Goal: Information Seeking & Learning: Learn about a topic

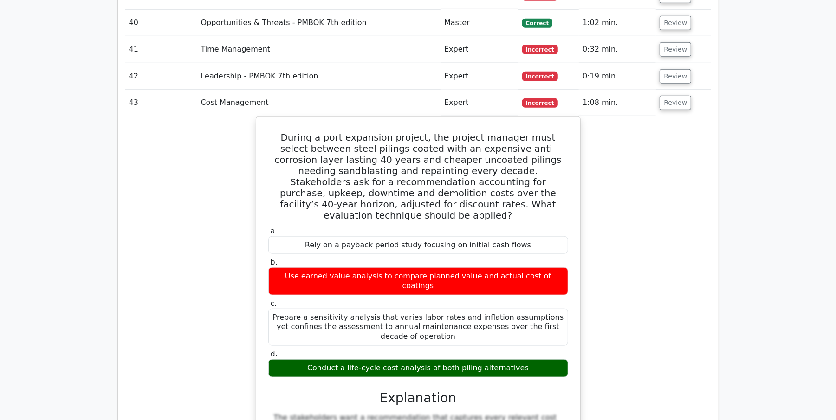
scroll to position [3072, 0]
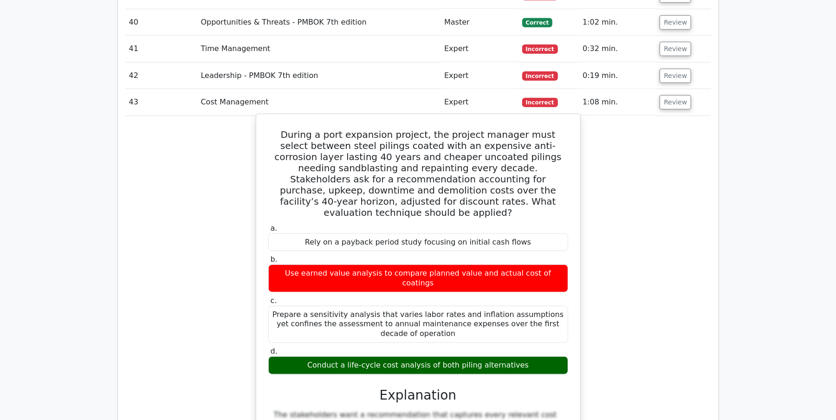
drag, startPoint x: 283, startPoint y: 84, endPoint x: 548, endPoint y: 303, distance: 343.8
click at [548, 303] on div "During a port expansion project, the project manager must select between steel …" at bounding box center [418, 368] width 316 height 500
copy div "Loremi d sita consectet adipisc, eli seddoei tempori utla etdolo magnaal enima …"
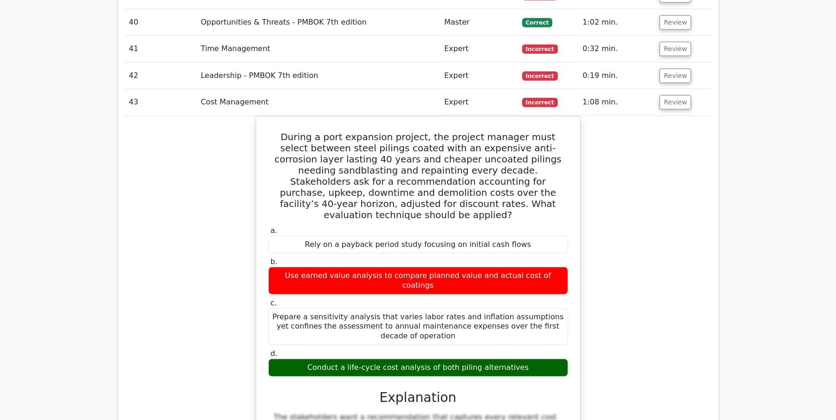
click at [686, 206] on div "During a port expansion project, the project manager must select between steel …" at bounding box center [418, 376] width 586 height 520
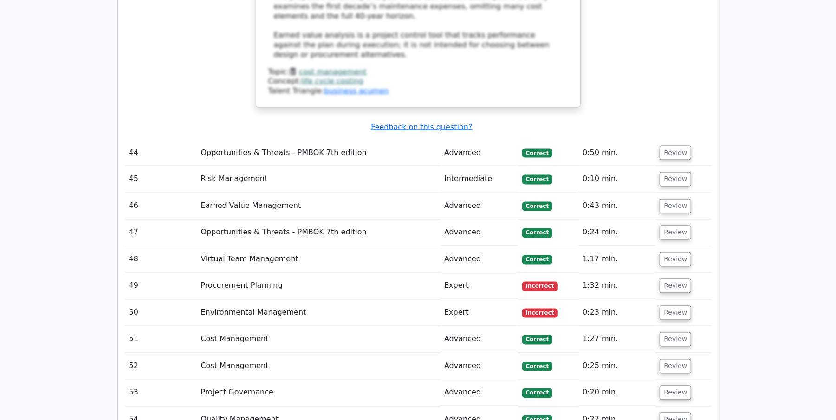
scroll to position [3616, 0]
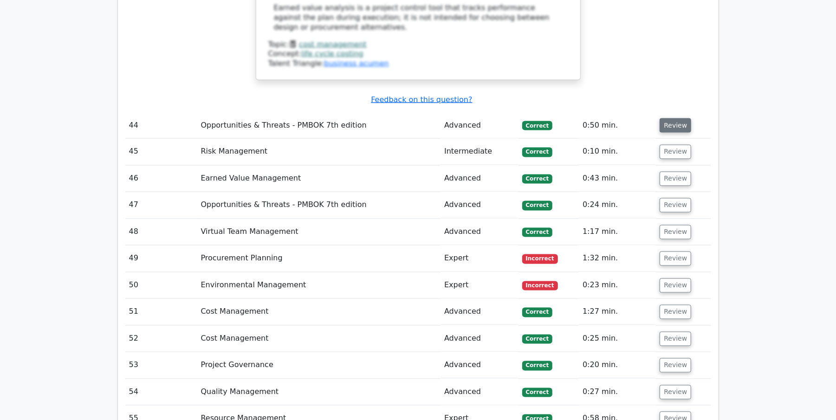
click at [672, 118] on button "Review" at bounding box center [675, 125] width 32 height 14
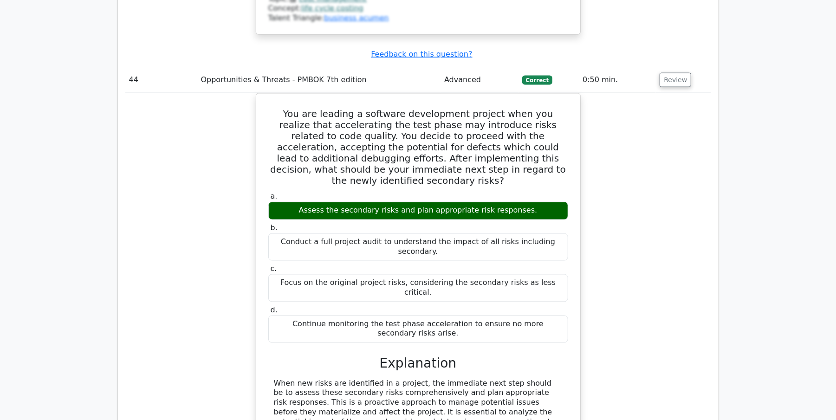
scroll to position [3641, 0]
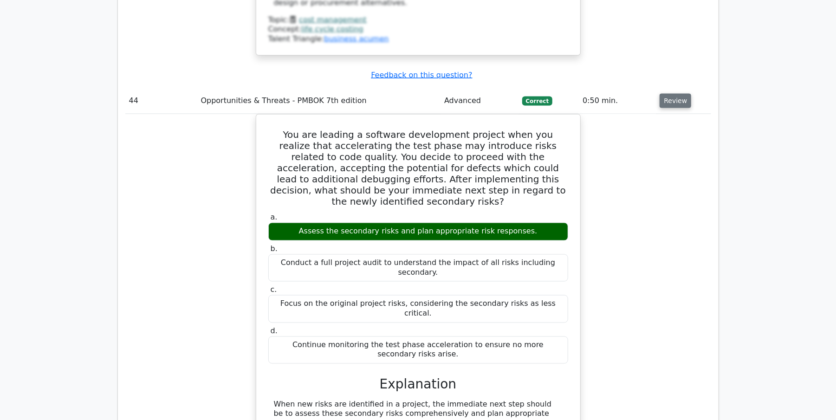
click at [680, 94] on button "Review" at bounding box center [675, 101] width 32 height 14
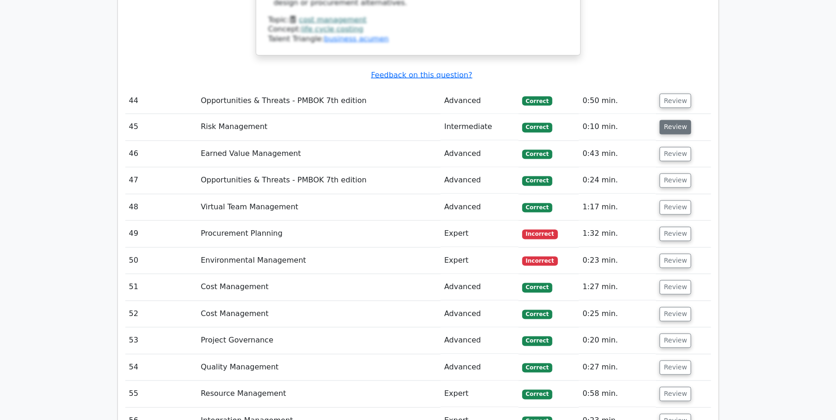
click at [672, 120] on button "Review" at bounding box center [675, 127] width 32 height 14
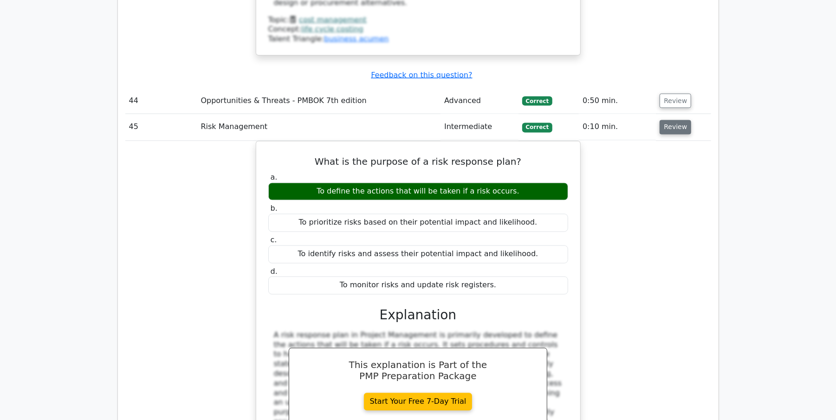
click at [677, 120] on button "Review" at bounding box center [675, 127] width 32 height 14
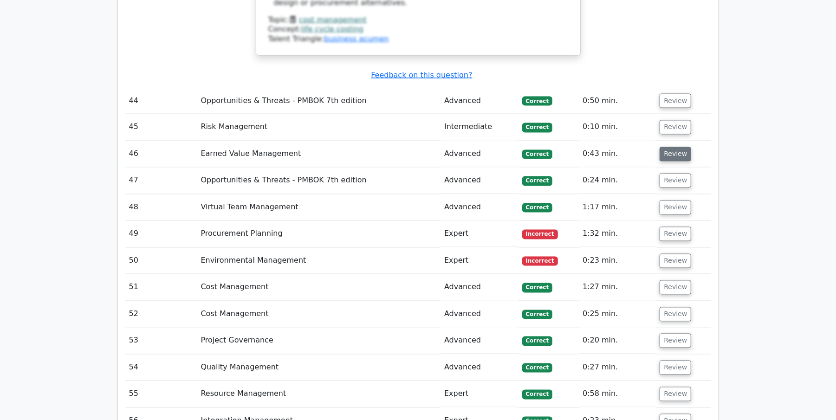
click at [674, 147] on button "Review" at bounding box center [675, 154] width 32 height 14
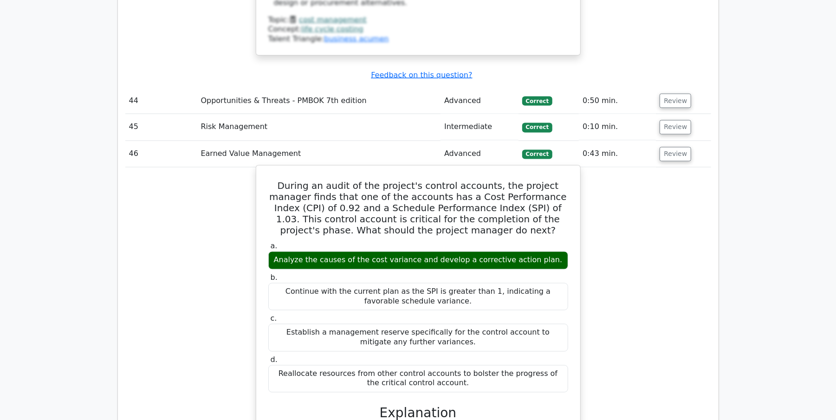
drag, startPoint x: 273, startPoint y: 117, endPoint x: 468, endPoint y: 320, distance: 281.3
click at [466, 322] on div "During an audit of the project's control accounts, the project manager finds th…" at bounding box center [418, 402] width 316 height 467
copy div "During an audit of the project's control accounts, the project manager finds th…"
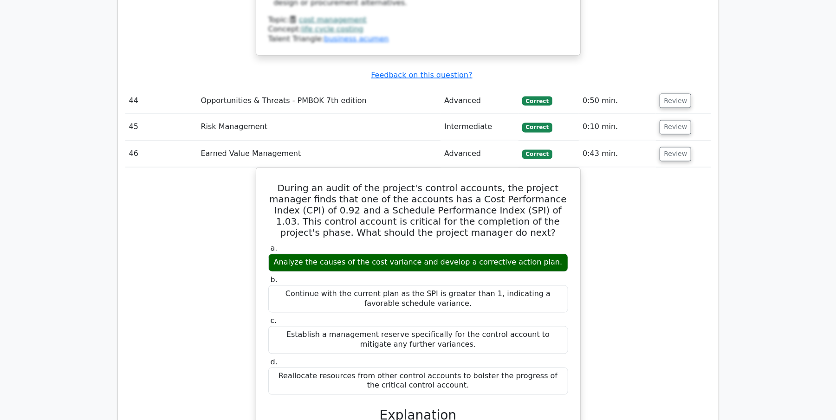
click at [648, 230] on div "During an audit of the project's control accounts, the project manager finds th…" at bounding box center [418, 411] width 586 height 486
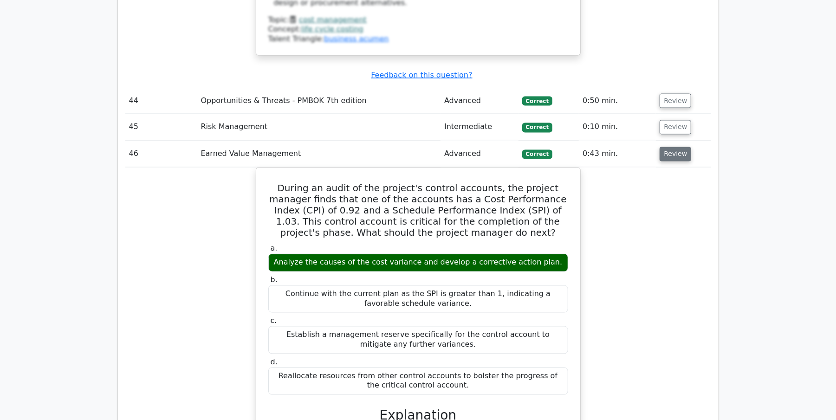
click at [664, 147] on button "Review" at bounding box center [675, 154] width 32 height 14
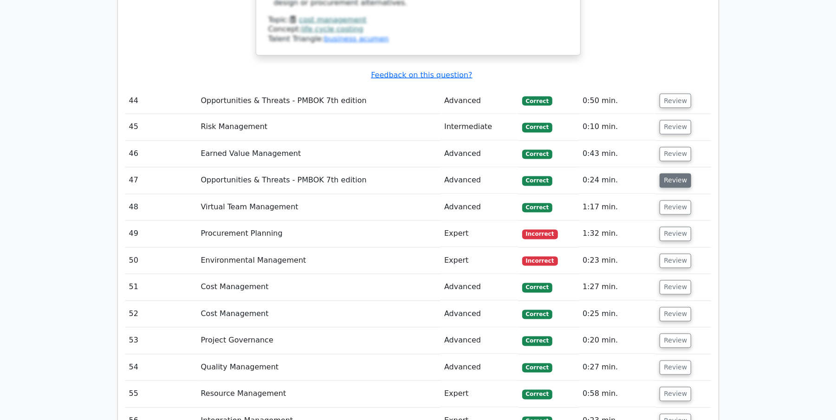
click at [672, 174] on button "Review" at bounding box center [675, 181] width 32 height 14
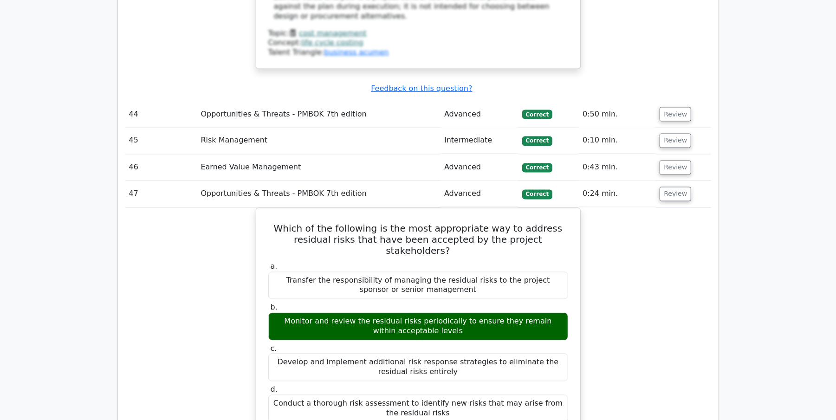
scroll to position [3590, 0]
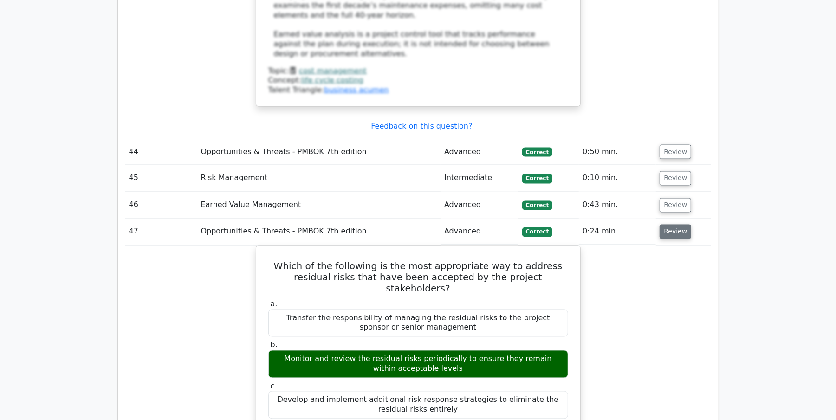
click at [675, 225] on button "Review" at bounding box center [675, 232] width 32 height 14
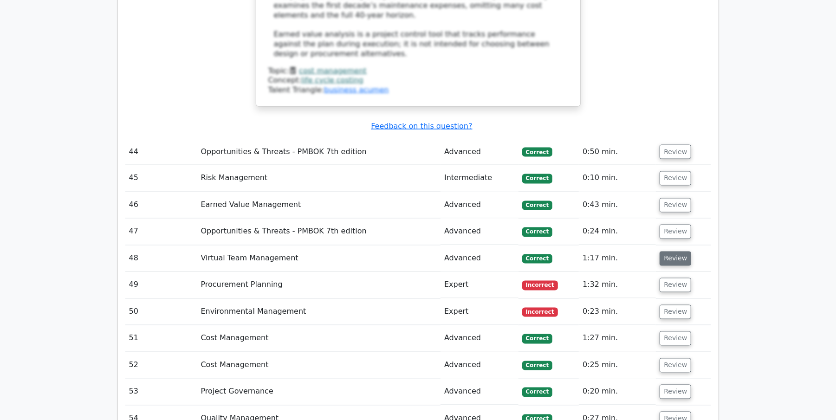
click at [672, 252] on button "Review" at bounding box center [675, 259] width 32 height 14
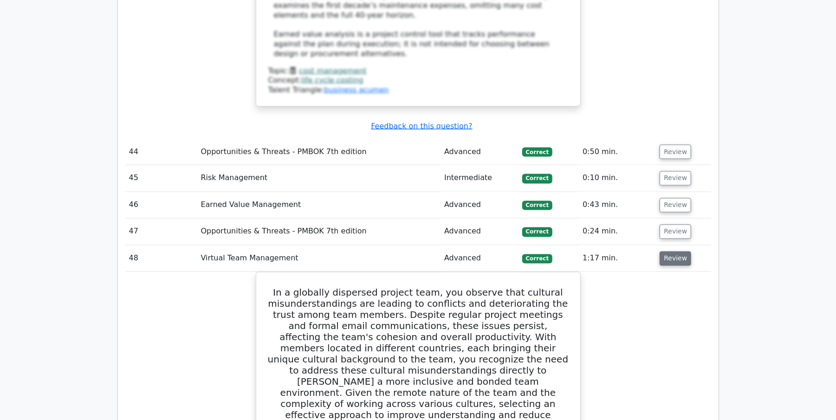
click at [672, 252] on button "Review" at bounding box center [675, 259] width 32 height 14
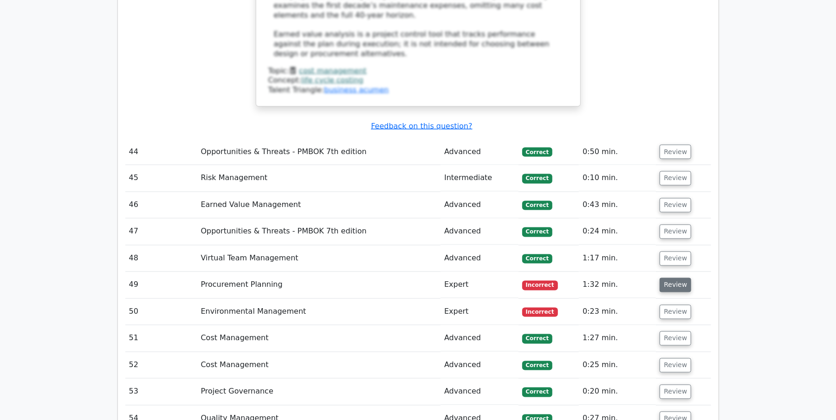
click at [674, 278] on button "Review" at bounding box center [675, 285] width 32 height 14
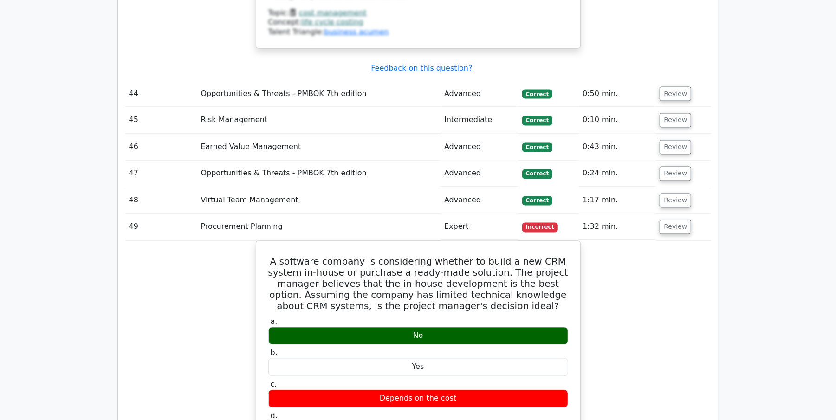
scroll to position [3690, 0]
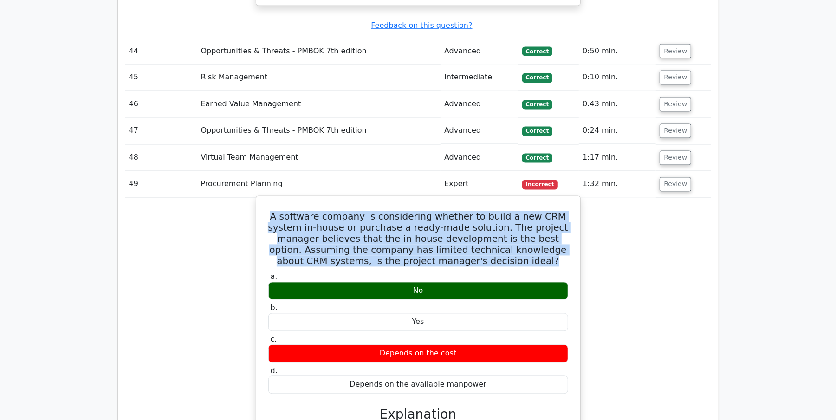
drag, startPoint x: 272, startPoint y: 149, endPoint x: 509, endPoint y: 199, distance: 242.2
click at [509, 200] on div "A software company is considering whether to build a new CRM system in-house or…" at bounding box center [418, 414] width 316 height 428
copy h5 "A software company is considering whether to build a new CRM system in-house or…"
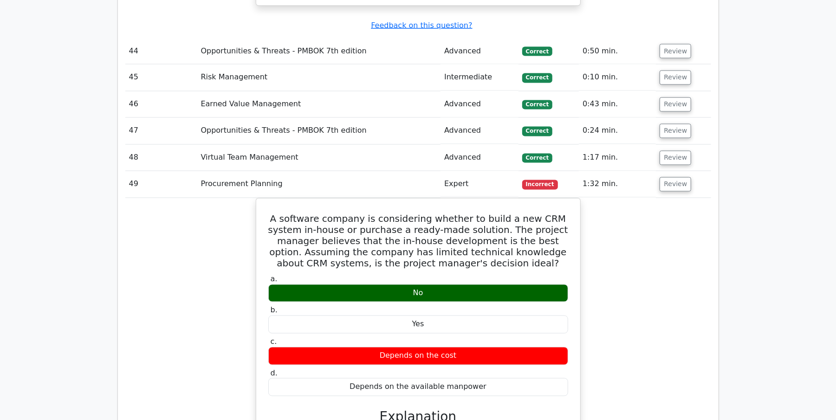
click at [606, 221] on div "A software company is considering whether to build a new CRM system in-house or…" at bounding box center [418, 422] width 586 height 448
click at [676, 177] on button "Review" at bounding box center [675, 184] width 32 height 14
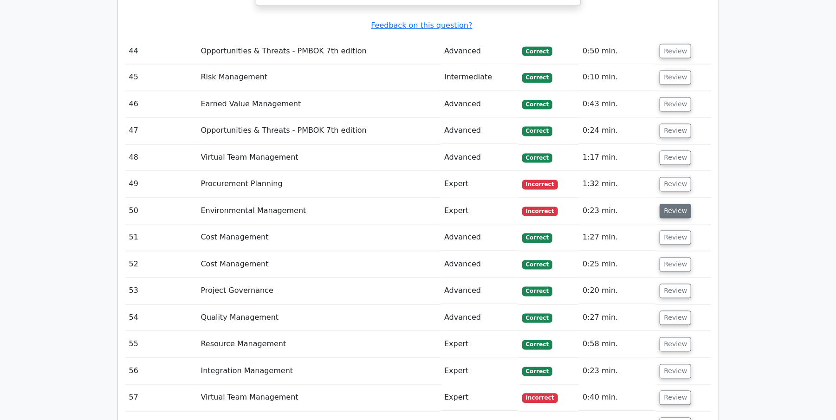
click at [671, 204] on button "Review" at bounding box center [675, 211] width 32 height 14
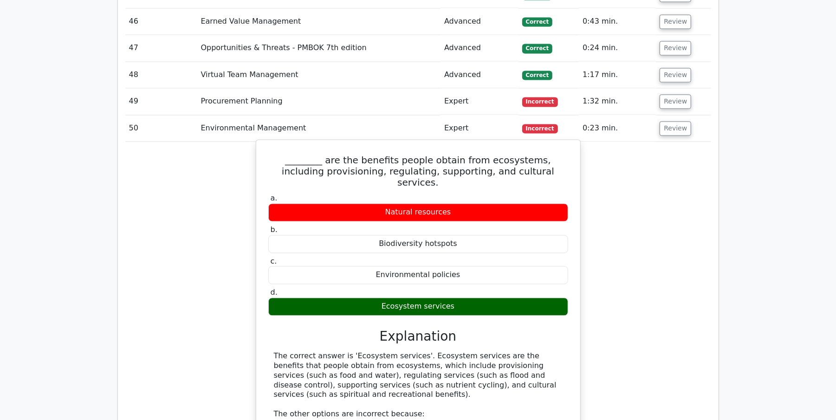
scroll to position [3763, 0]
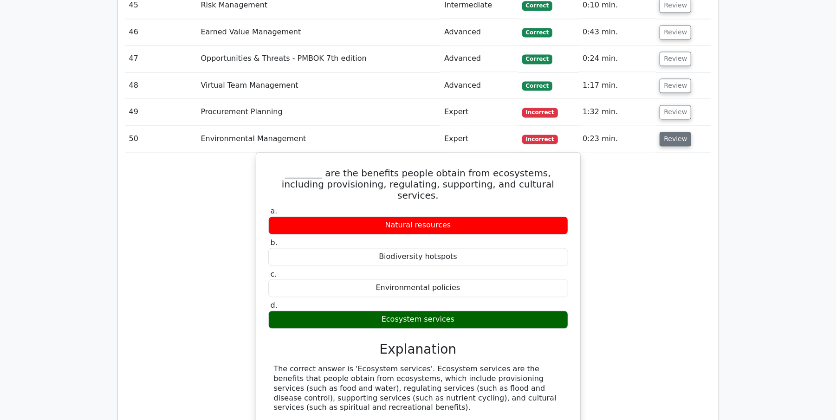
click at [670, 132] on button "Review" at bounding box center [675, 139] width 32 height 14
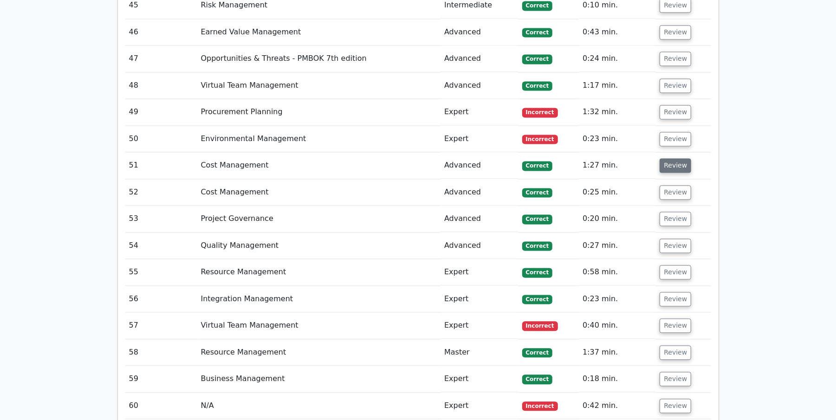
click at [667, 158] on button "Review" at bounding box center [675, 165] width 32 height 14
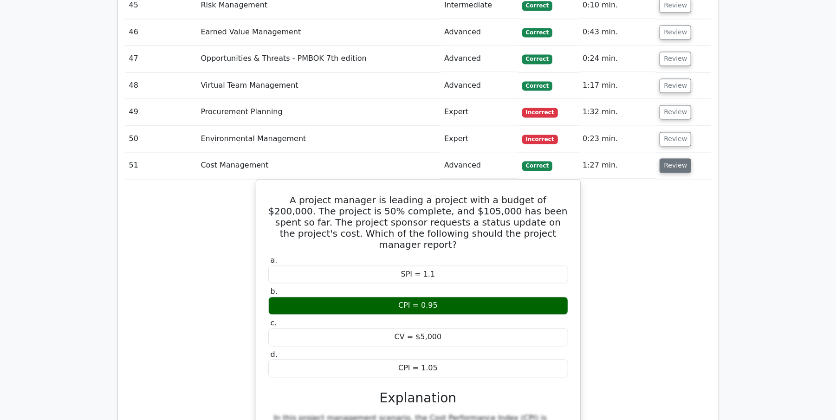
click at [671, 158] on button "Review" at bounding box center [675, 165] width 32 height 14
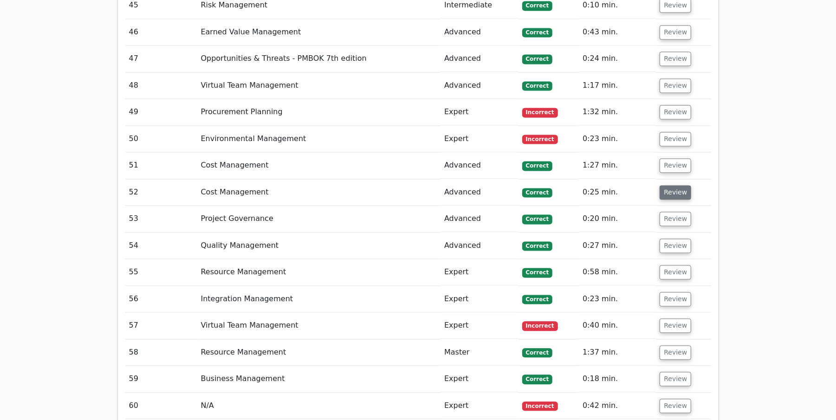
click at [673, 185] on button "Review" at bounding box center [675, 192] width 32 height 14
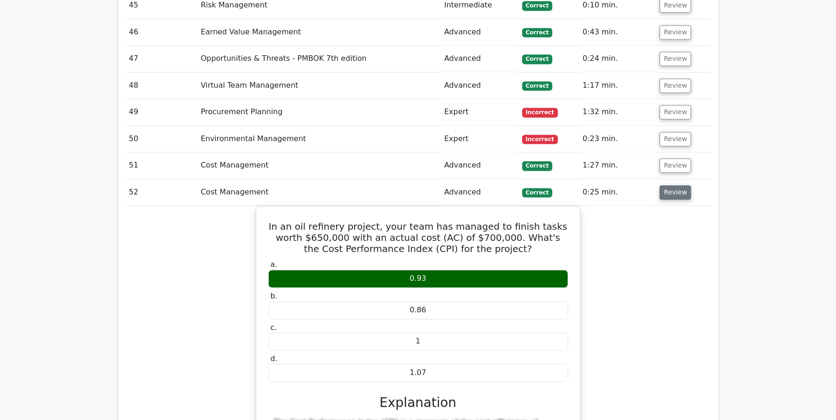
click at [673, 185] on button "Review" at bounding box center [675, 192] width 32 height 14
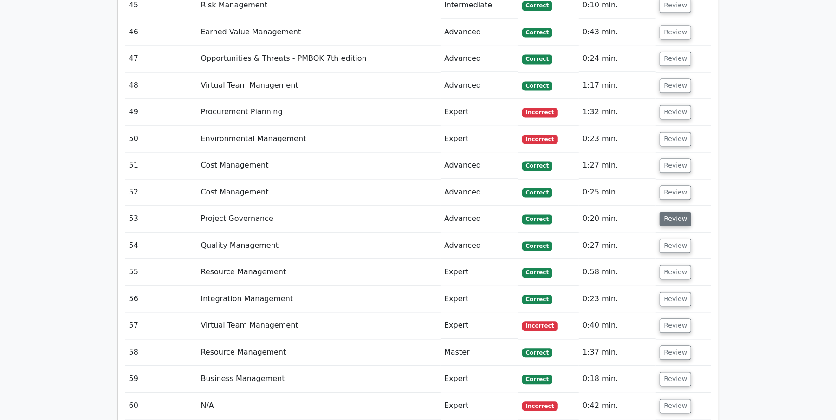
click at [669, 212] on button "Review" at bounding box center [675, 219] width 32 height 14
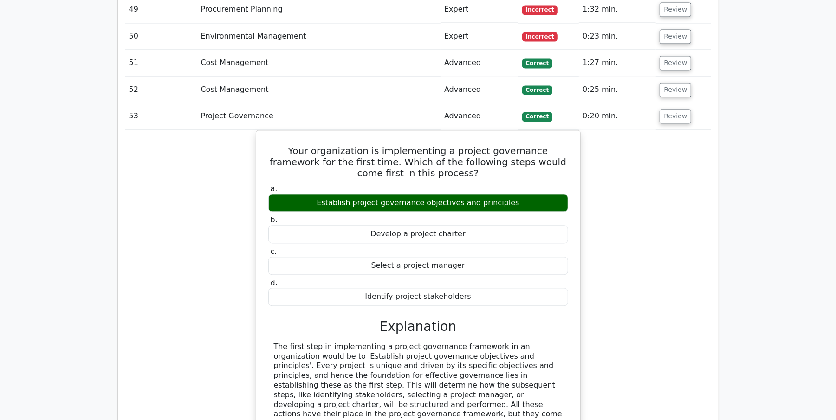
scroll to position [3866, 0]
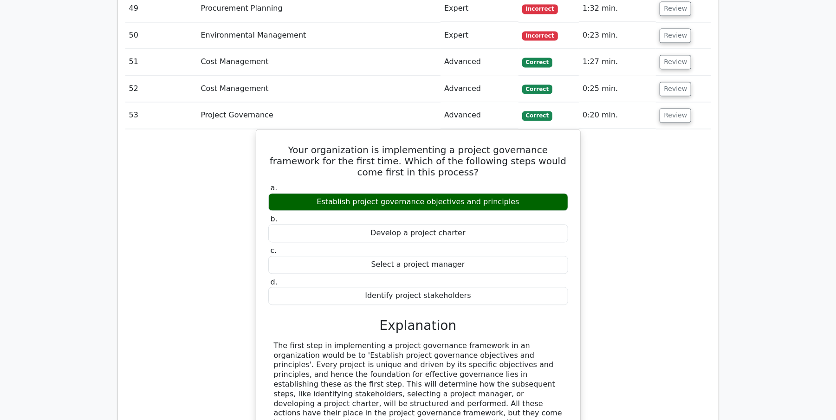
click at [411, 341] on div "The first step in implementing a project governance framework in an organizatio…" at bounding box center [418, 389] width 289 height 97
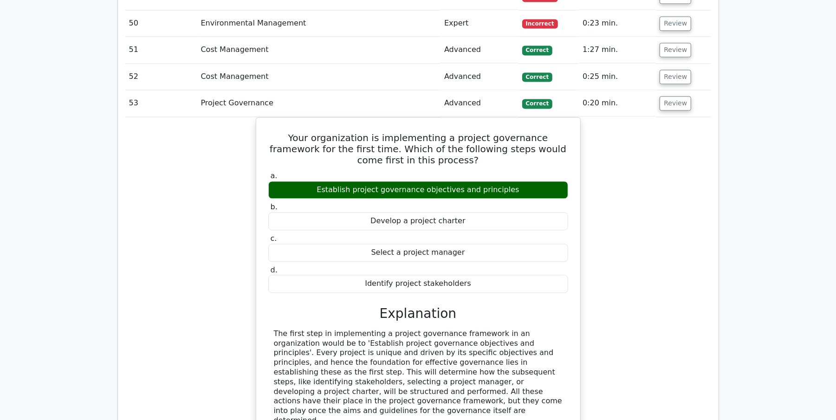
scroll to position [3876, 0]
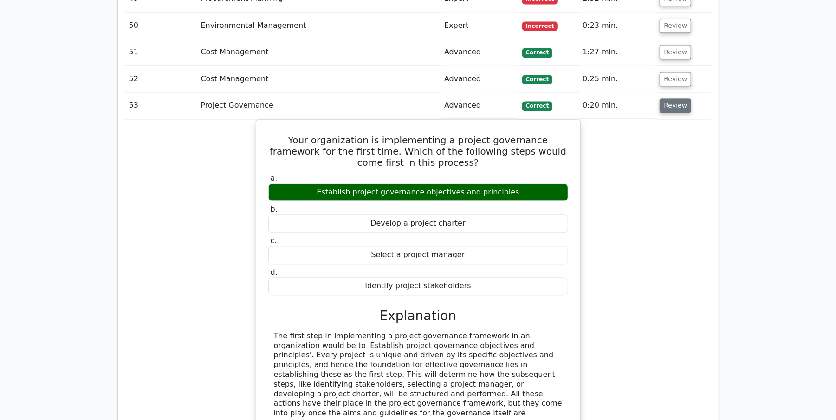
click at [659, 98] on button "Review" at bounding box center [675, 105] width 32 height 14
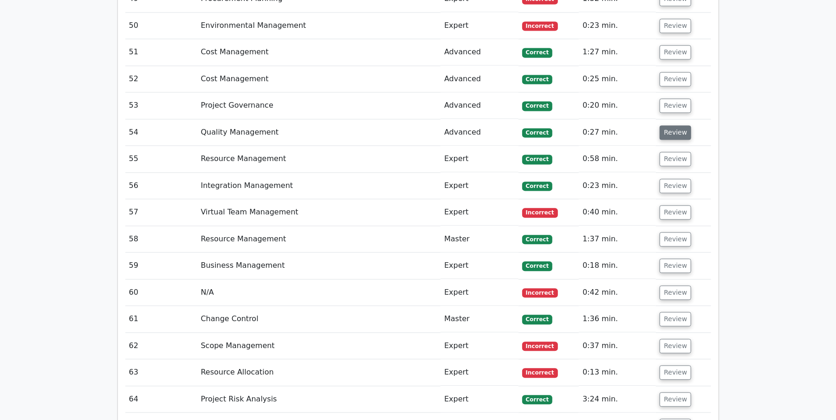
click at [681, 125] on button "Review" at bounding box center [675, 132] width 32 height 14
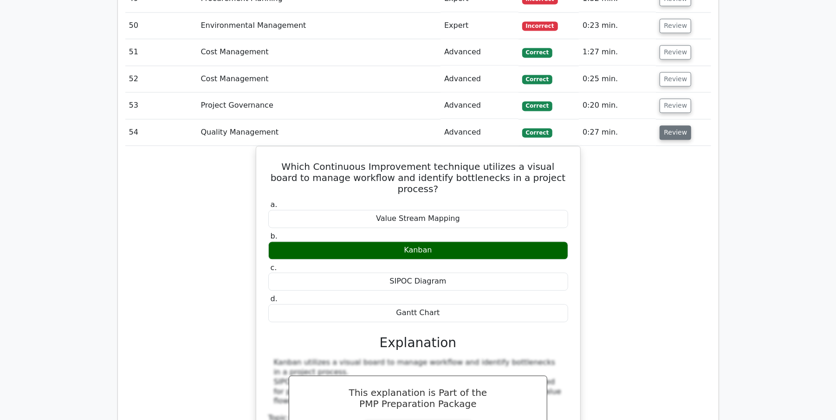
click at [682, 125] on button "Review" at bounding box center [675, 132] width 32 height 14
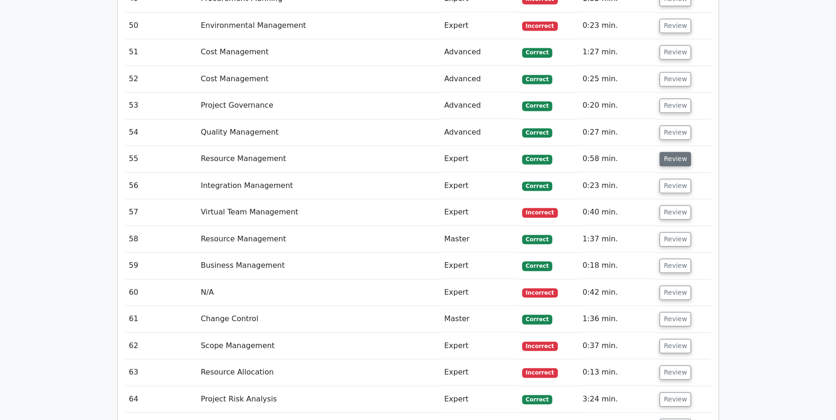
click at [669, 152] on button "Review" at bounding box center [675, 159] width 32 height 14
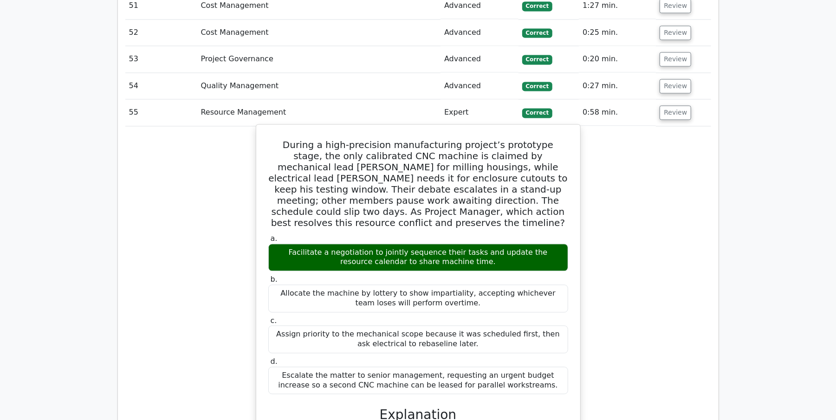
scroll to position [3917, 0]
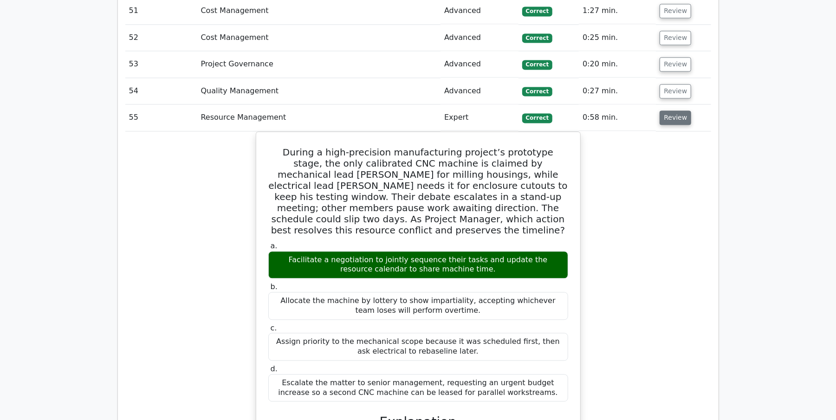
click at [661, 110] on button "Review" at bounding box center [675, 117] width 32 height 14
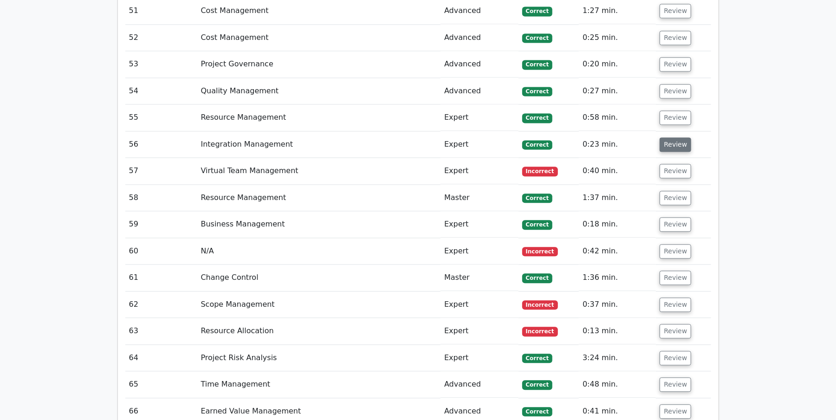
click at [661, 137] on button "Review" at bounding box center [675, 144] width 32 height 14
click at [666, 137] on button "Review" at bounding box center [675, 144] width 32 height 14
click at [668, 137] on button "Review" at bounding box center [675, 144] width 32 height 14
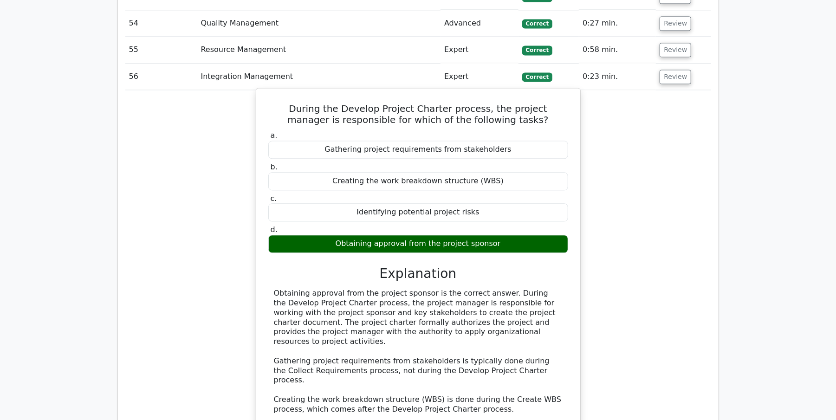
scroll to position [3990, 0]
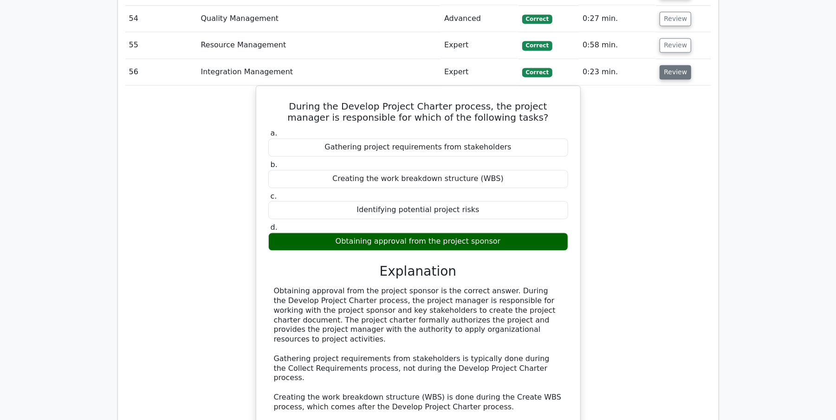
click at [668, 65] on button "Review" at bounding box center [675, 72] width 32 height 14
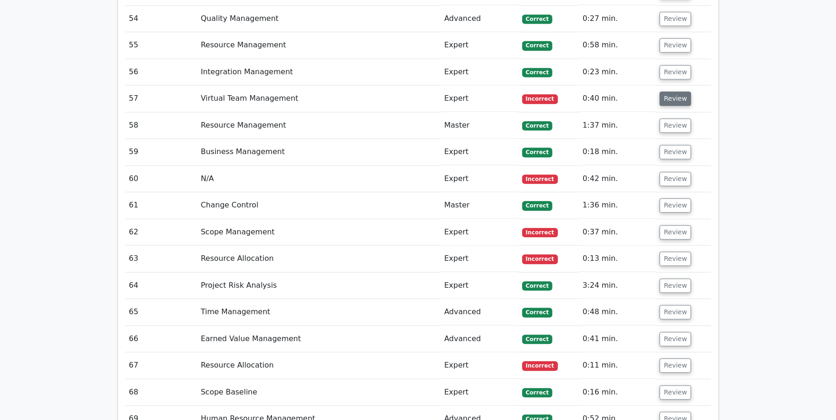
click at [668, 91] on button "Review" at bounding box center [675, 98] width 32 height 14
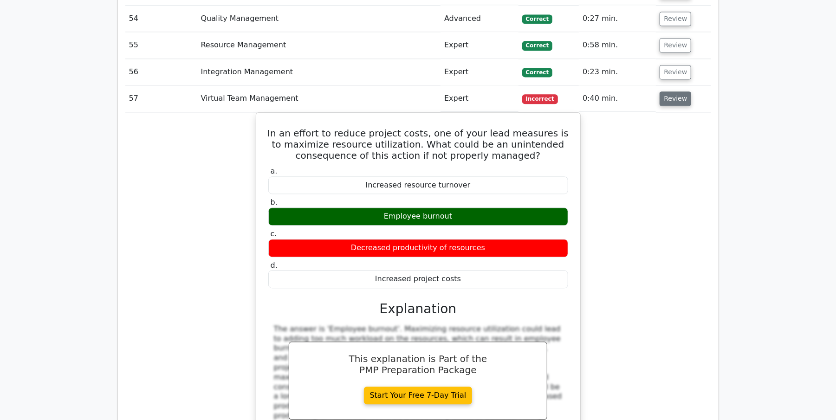
click at [673, 91] on button "Review" at bounding box center [675, 98] width 32 height 14
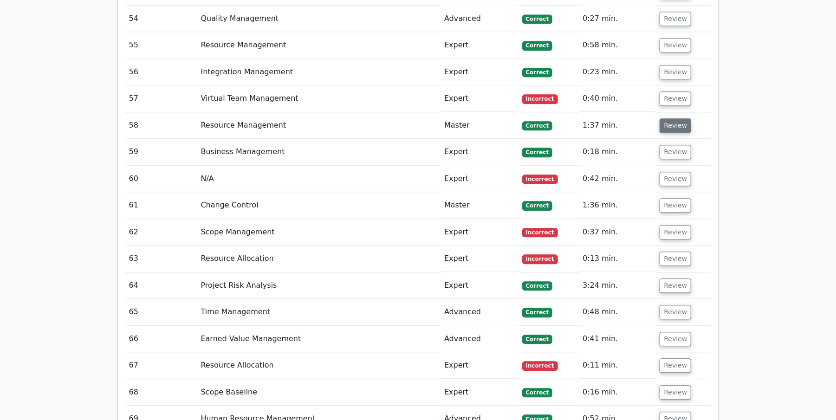
click at [669, 118] on button "Review" at bounding box center [675, 125] width 32 height 14
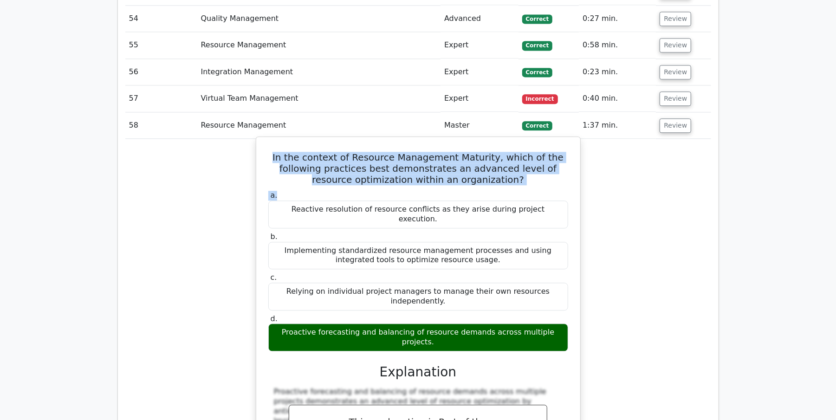
drag, startPoint x: 285, startPoint y: 91, endPoint x: 507, endPoint y: 121, distance: 224.3
click at [507, 141] on div "In the context of Resource Management Maturity, which of the following practice…" at bounding box center [418, 333] width 316 height 384
copy div "In the context of Resource Management Maturity, which of the following practice…"
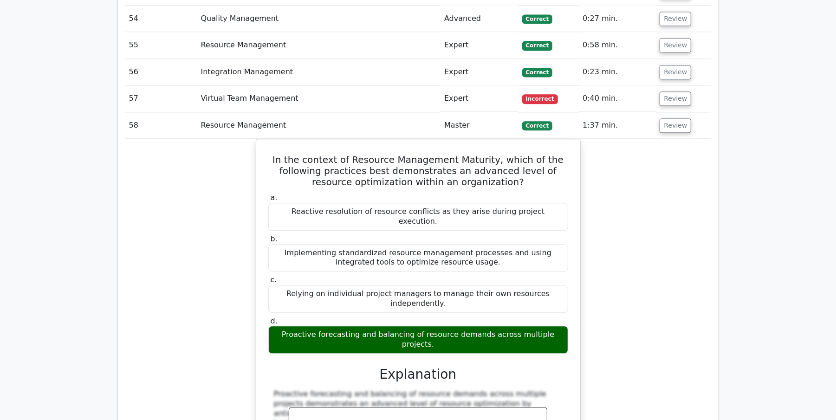
click at [627, 142] on div "In the context of Resource Management Maturity, which of the following practice…" at bounding box center [418, 340] width 586 height 403
click at [677, 118] on button "Review" at bounding box center [675, 125] width 32 height 14
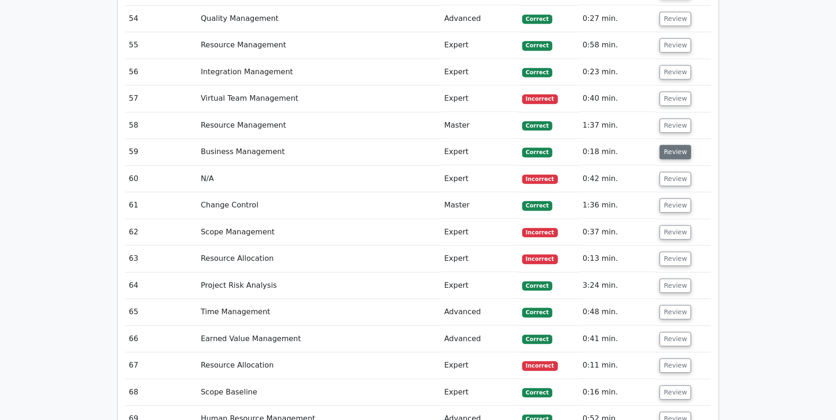
click at [675, 145] on button "Review" at bounding box center [675, 152] width 32 height 14
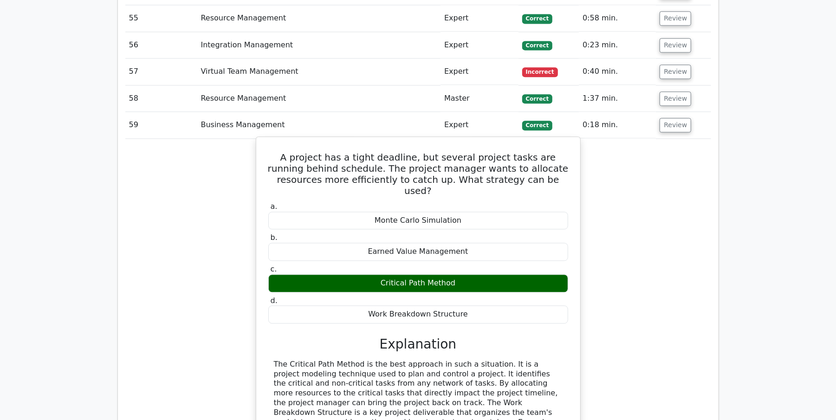
scroll to position [4010, 0]
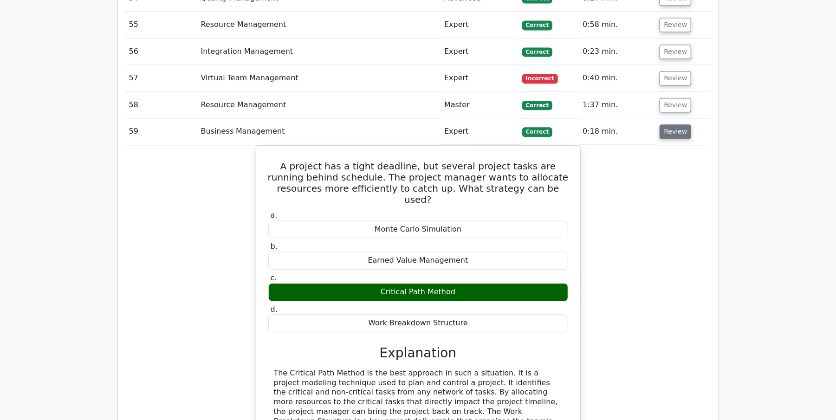
click at [676, 124] on button "Review" at bounding box center [675, 131] width 32 height 14
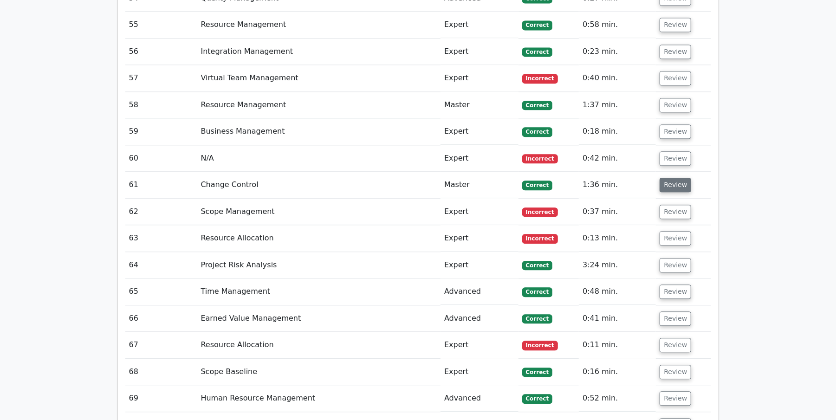
click at [676, 178] on button "Review" at bounding box center [675, 185] width 32 height 14
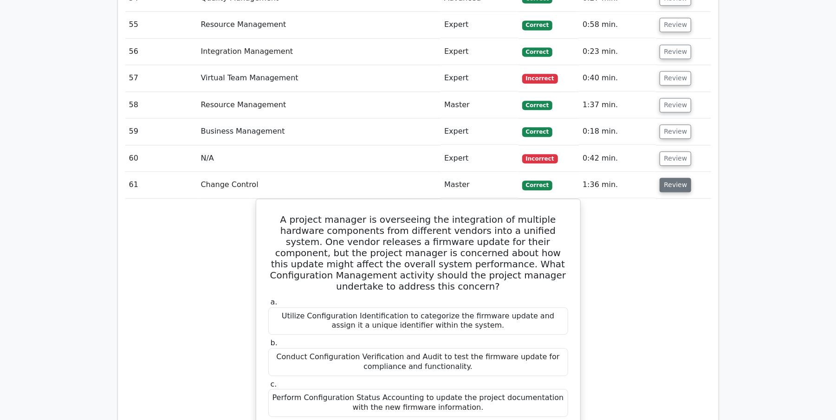
click at [676, 178] on button "Review" at bounding box center [675, 185] width 32 height 14
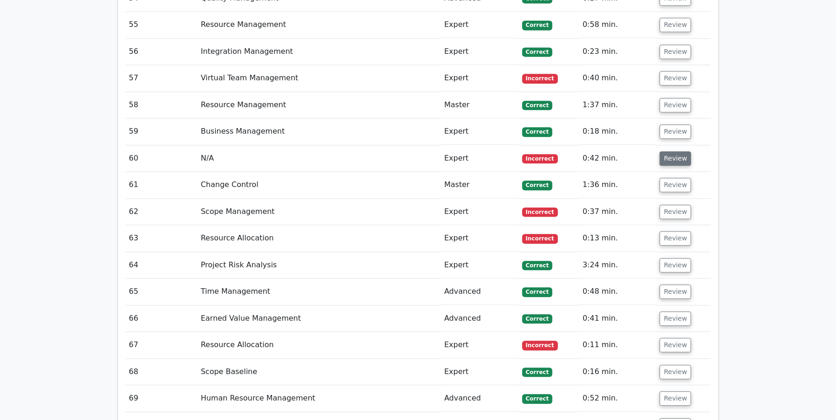
click at [674, 151] on button "Review" at bounding box center [675, 158] width 32 height 14
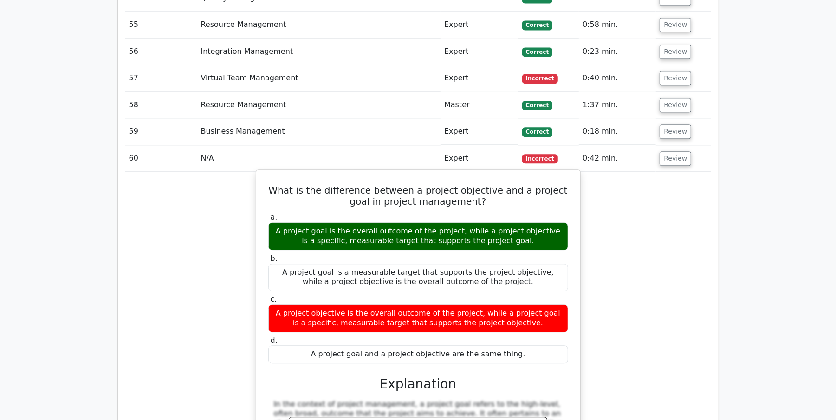
drag, startPoint x: 268, startPoint y: 123, endPoint x: 411, endPoint y: 252, distance: 192.2
click at [520, 289] on div "What is the difference between a project objective and a project goal in projec…" at bounding box center [418, 355] width 316 height 363
copy div "What is the difference between a project objective and a project goal in projec…"
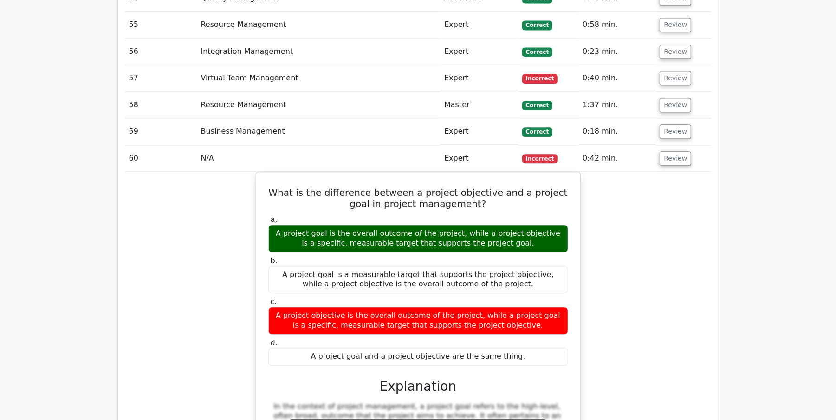
click at [637, 172] on div "What is the difference between a project objective and a project goal in projec…" at bounding box center [418, 363] width 586 height 382
click at [665, 151] on button "Review" at bounding box center [675, 158] width 32 height 14
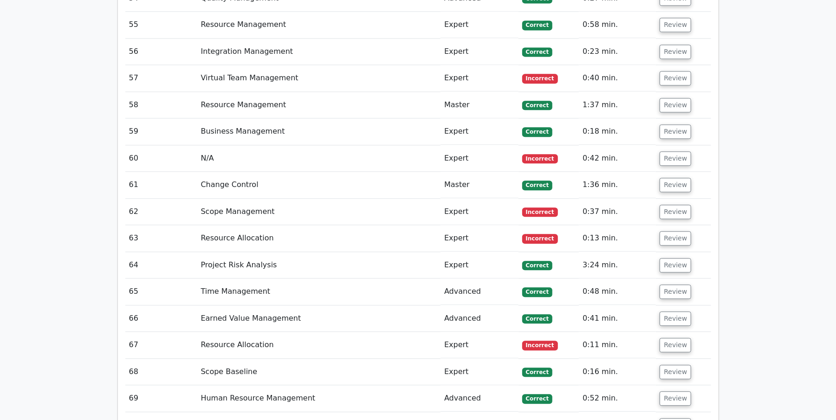
click at [665, 172] on td "Review" at bounding box center [683, 185] width 55 height 26
click at [665, 178] on button "Review" at bounding box center [675, 185] width 32 height 14
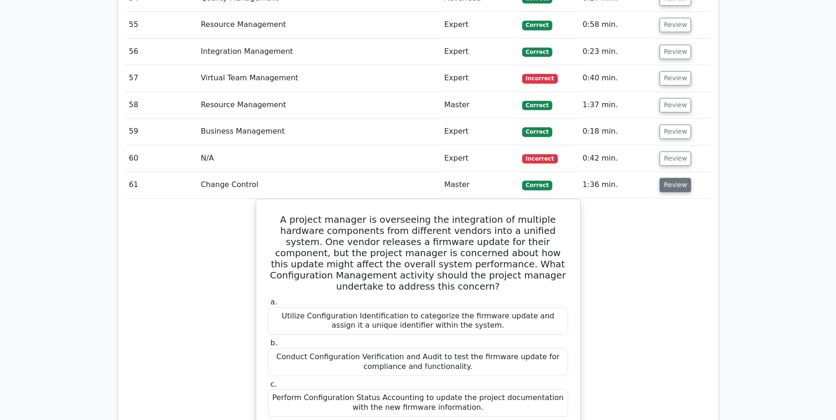
click at [665, 178] on button "Review" at bounding box center [675, 185] width 32 height 14
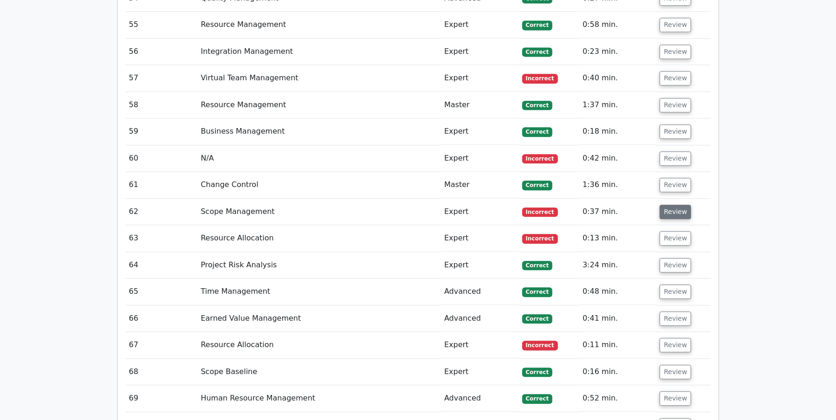
click at [662, 205] on button "Review" at bounding box center [675, 212] width 32 height 14
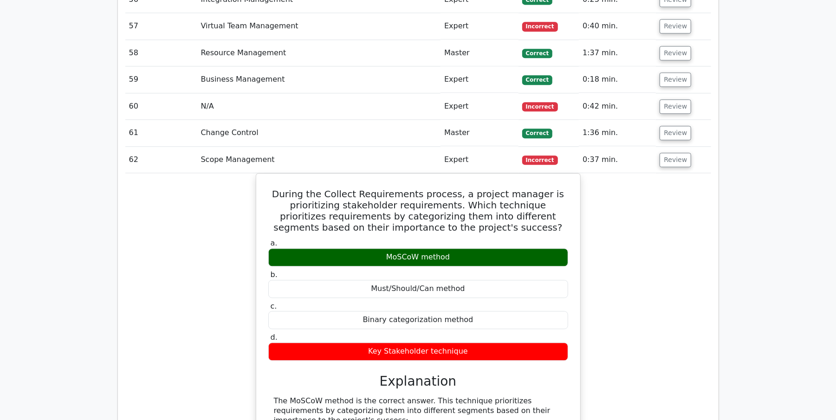
scroll to position [4062, 0]
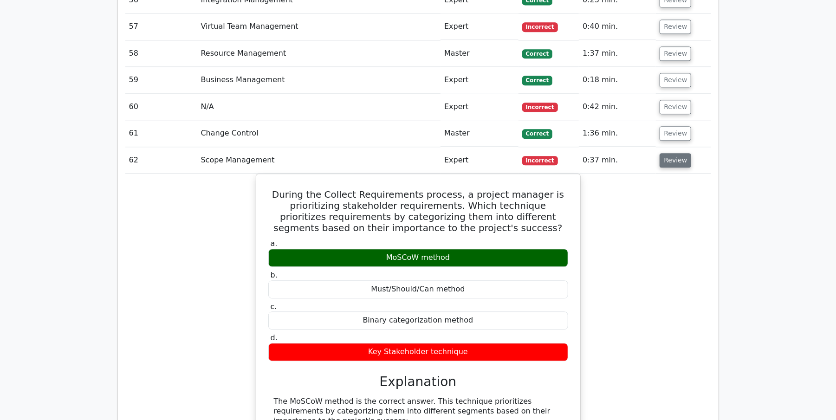
click at [668, 153] on button "Review" at bounding box center [675, 160] width 32 height 14
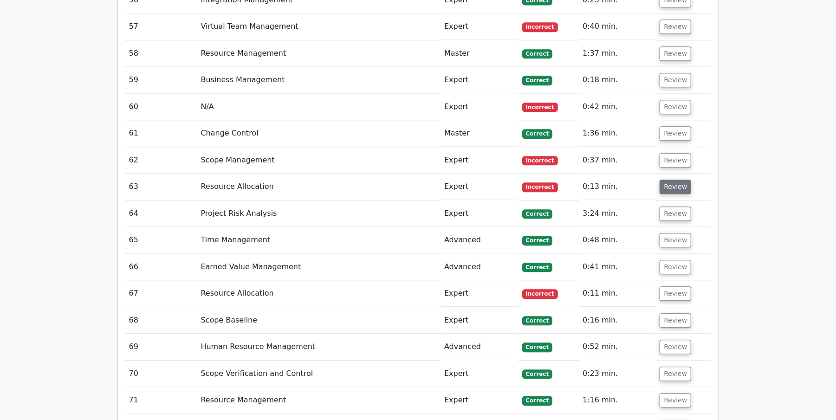
click at [674, 180] on button "Review" at bounding box center [675, 187] width 32 height 14
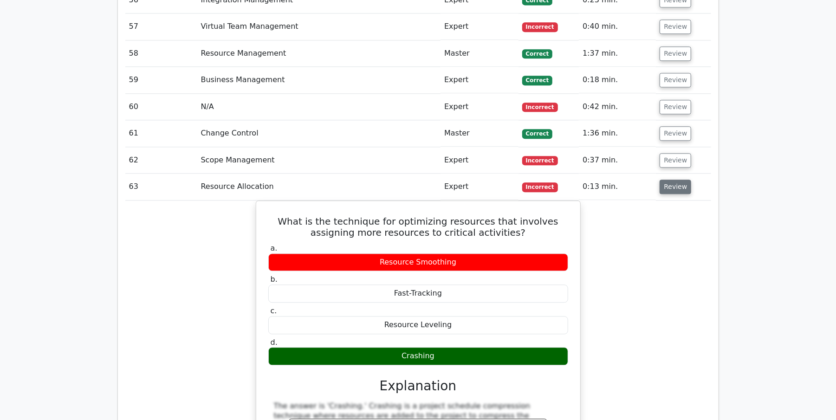
click at [674, 180] on button "Review" at bounding box center [675, 187] width 32 height 14
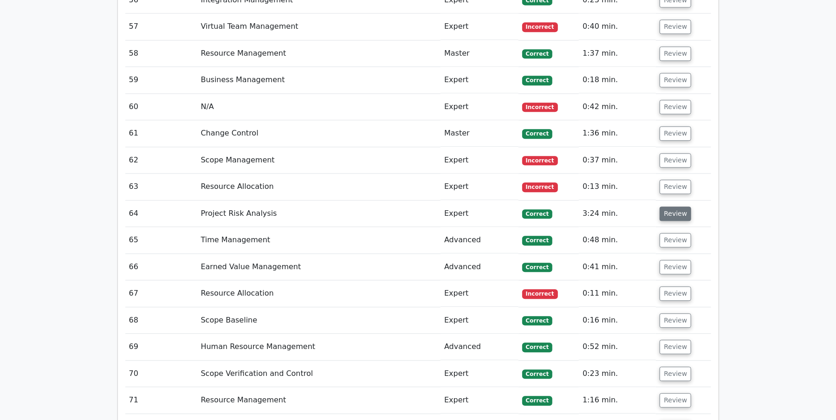
click at [677, 206] on button "Review" at bounding box center [675, 213] width 32 height 14
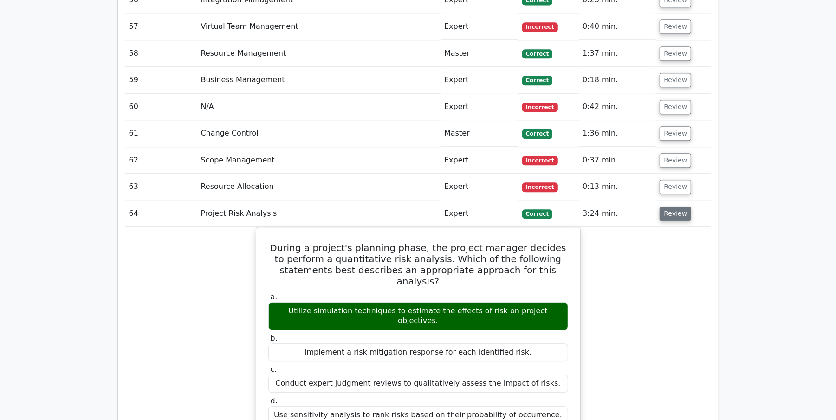
click at [664, 206] on button "Review" at bounding box center [675, 213] width 32 height 14
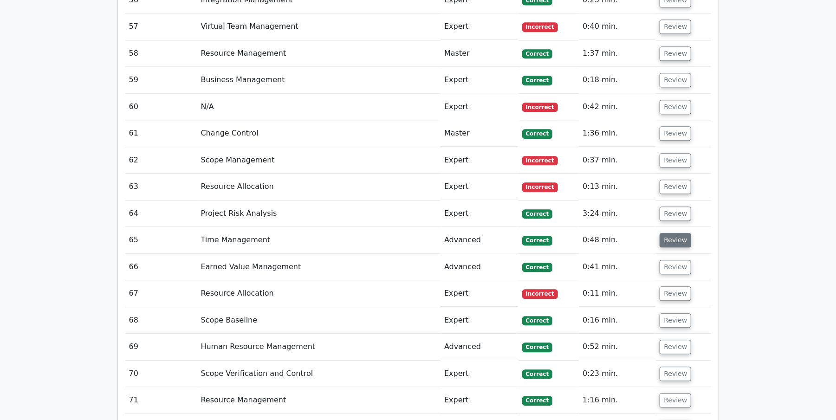
click at [672, 233] on button "Review" at bounding box center [675, 240] width 32 height 14
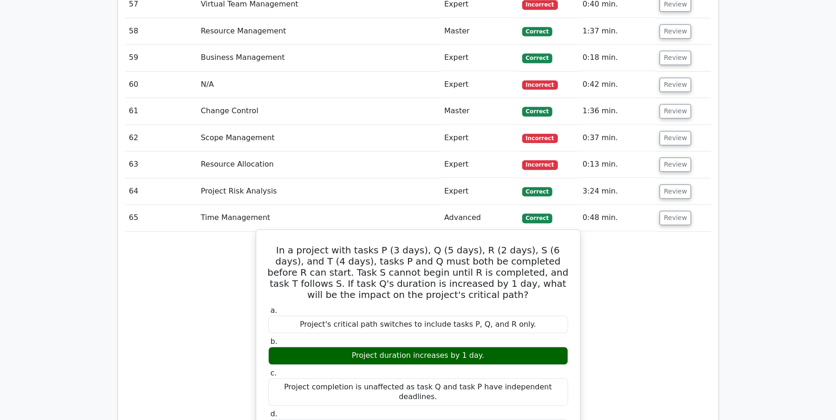
scroll to position [4083, 0]
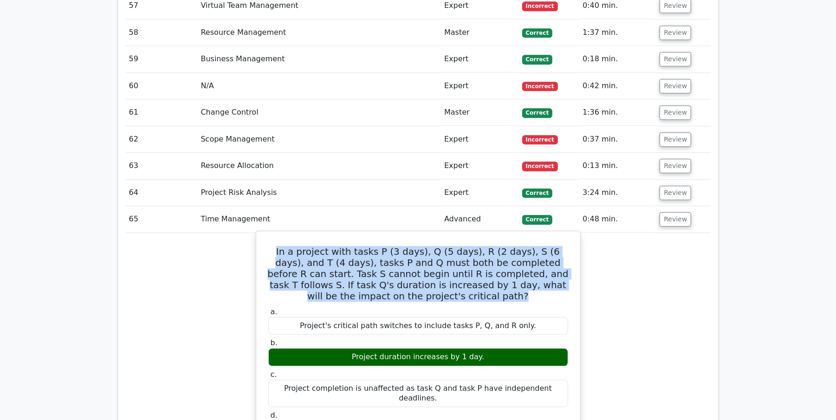
drag, startPoint x: 271, startPoint y: 184, endPoint x: 522, endPoint y: 233, distance: 255.7
click at [522, 246] on h5 "In a project with tasks P (3 days), Q (5 days), R (2 days), S (6 days), and T (…" at bounding box center [418, 274] width 302 height 56
copy h5 "In a project with tasks P (3 days), Q (5 days), R (2 days), S (6 days), and T (…"
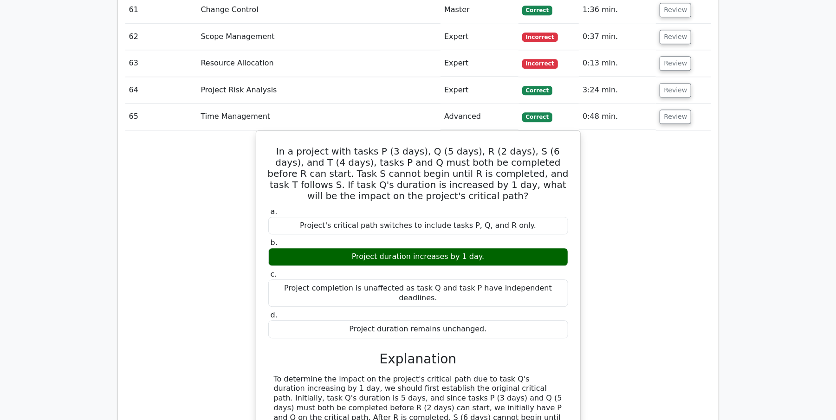
scroll to position [4024, 0]
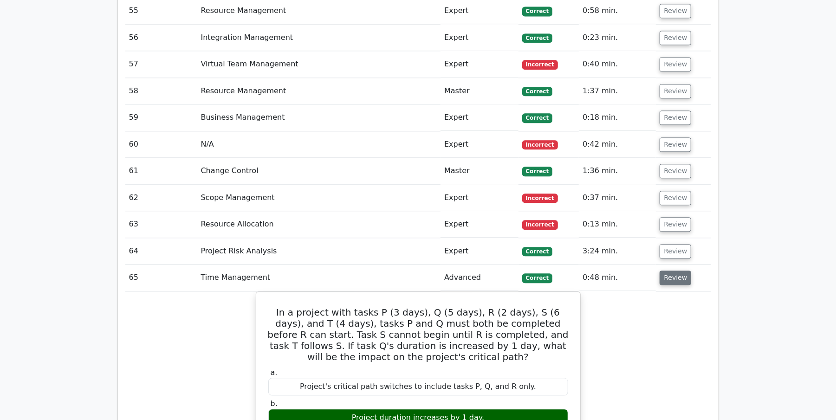
click at [674, 271] on button "Review" at bounding box center [675, 278] width 32 height 14
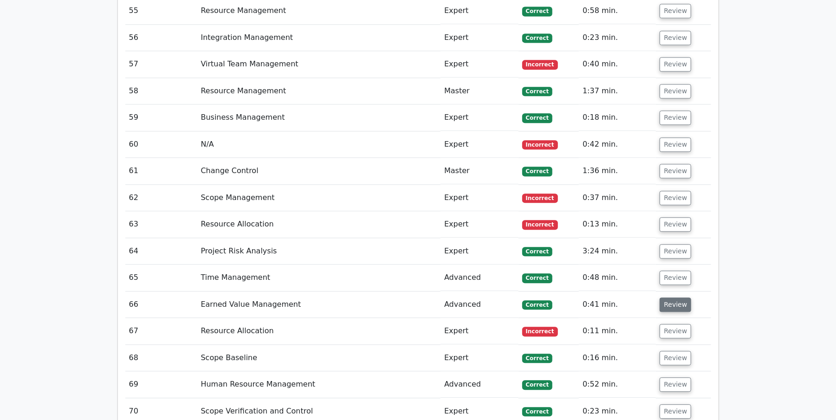
click at [670, 297] on button "Review" at bounding box center [675, 304] width 32 height 14
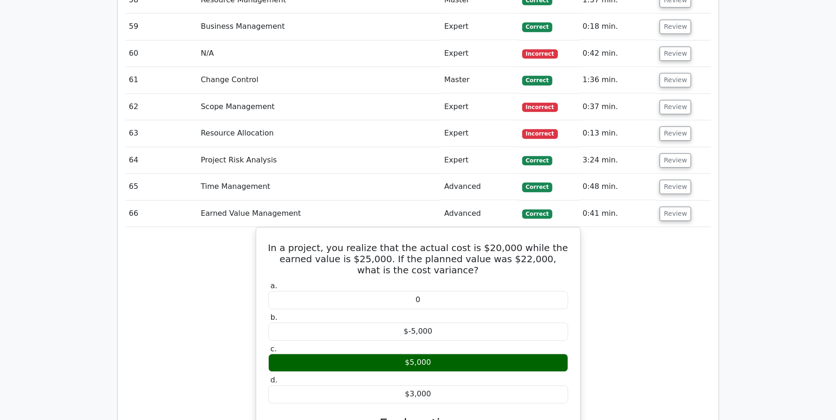
scroll to position [4117, 0]
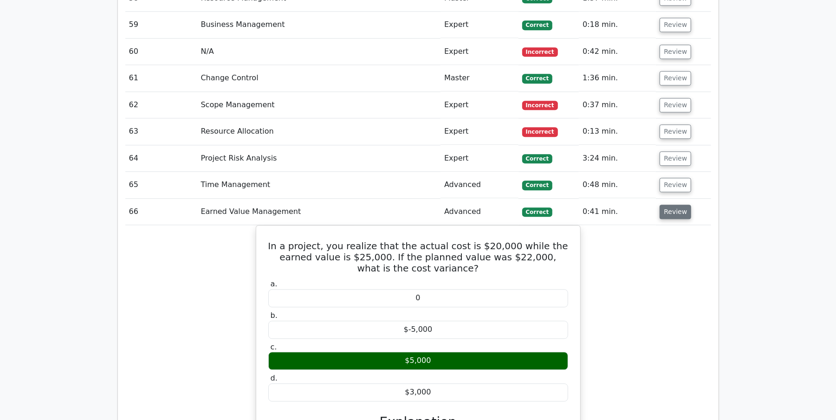
click at [684, 205] on button "Review" at bounding box center [675, 212] width 32 height 14
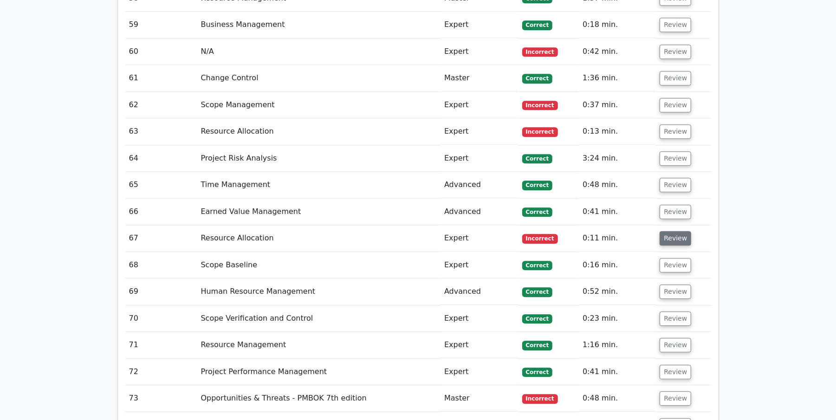
click at [676, 231] on button "Review" at bounding box center [675, 238] width 32 height 14
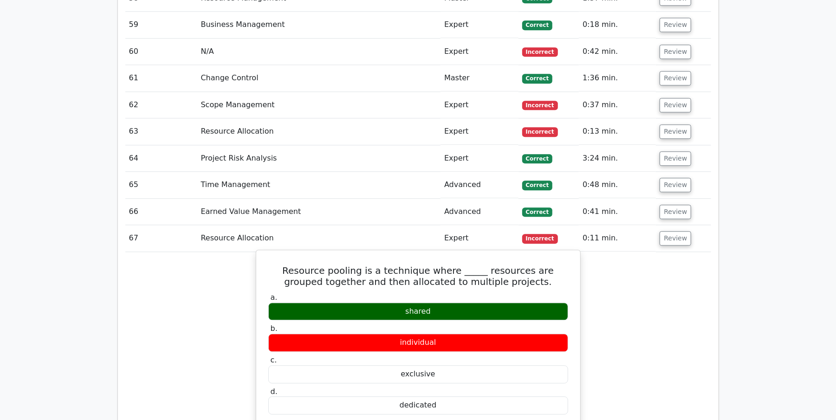
drag, startPoint x: 282, startPoint y: 206, endPoint x: 437, endPoint y: 345, distance: 208.3
click at [437, 345] on div "Resource pooling is a technique where _____ resources are grouped together and …" at bounding box center [418, 421] width 316 height 334
copy div "Resource pooling is a technique where _____ resources are grouped together and …"
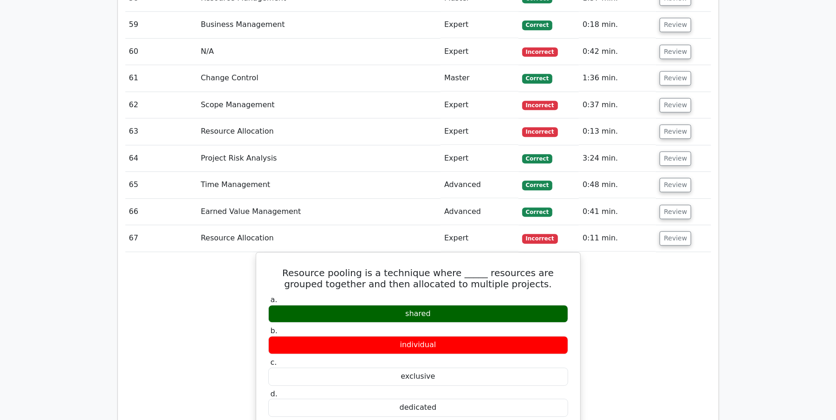
click at [666, 231] on button "Review" at bounding box center [675, 238] width 32 height 14
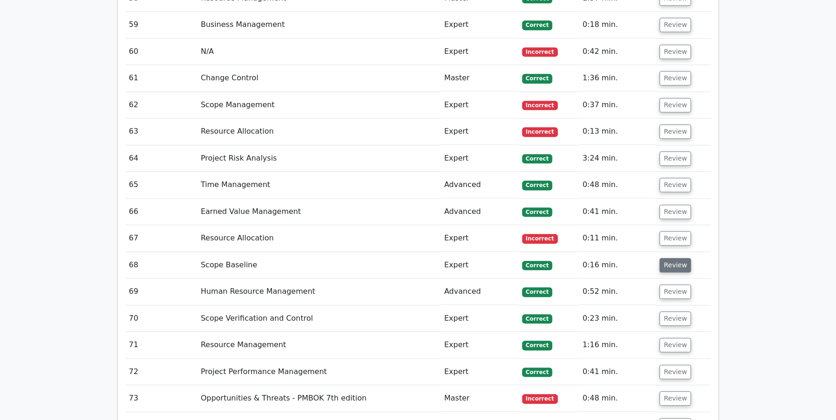
click at [663, 258] on button "Review" at bounding box center [675, 265] width 32 height 14
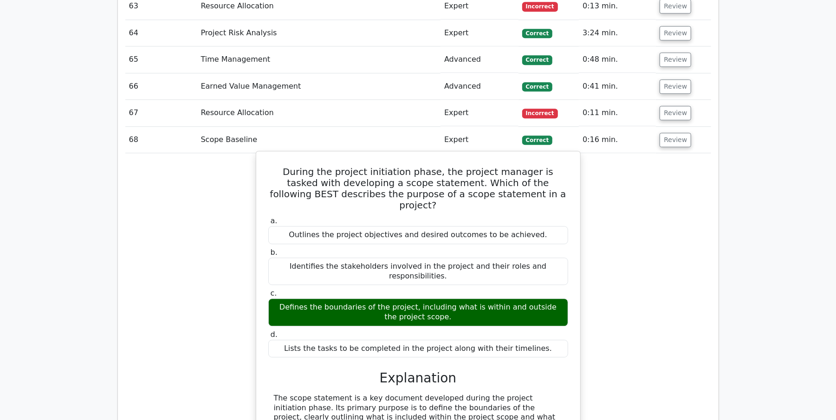
scroll to position [4258, 0]
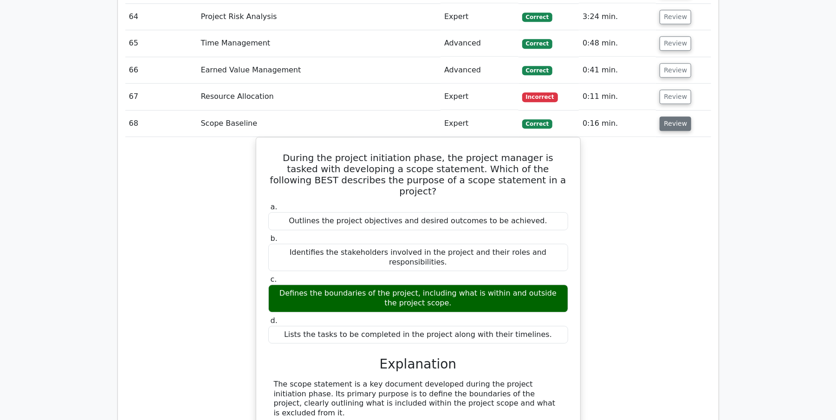
click at [663, 116] on button "Review" at bounding box center [675, 123] width 32 height 14
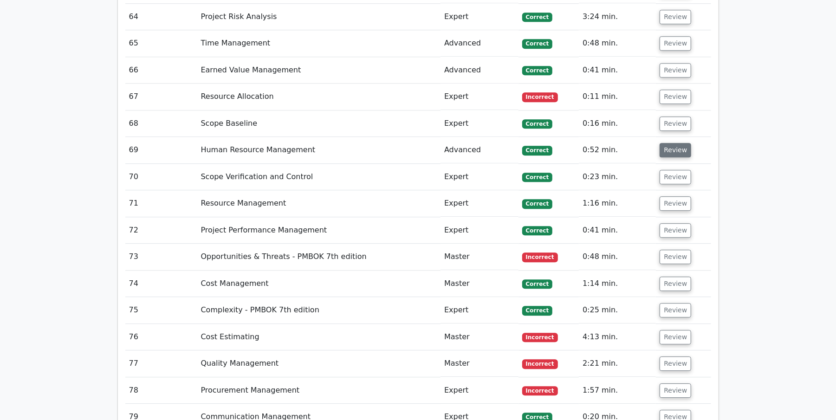
click at [673, 143] on button "Review" at bounding box center [675, 150] width 32 height 14
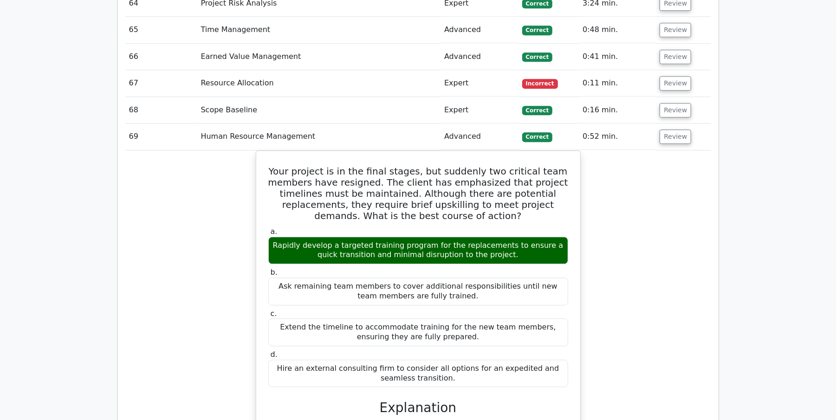
scroll to position [4269, 0]
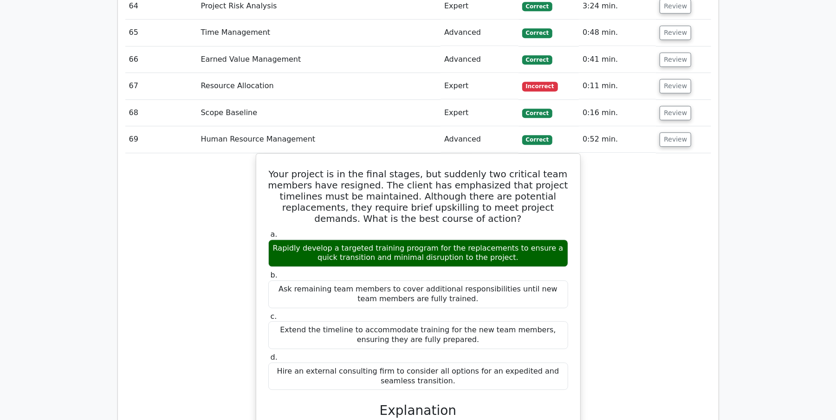
click at [669, 126] on td "Review" at bounding box center [683, 139] width 55 height 26
click at [668, 132] on button "Review" at bounding box center [675, 139] width 32 height 14
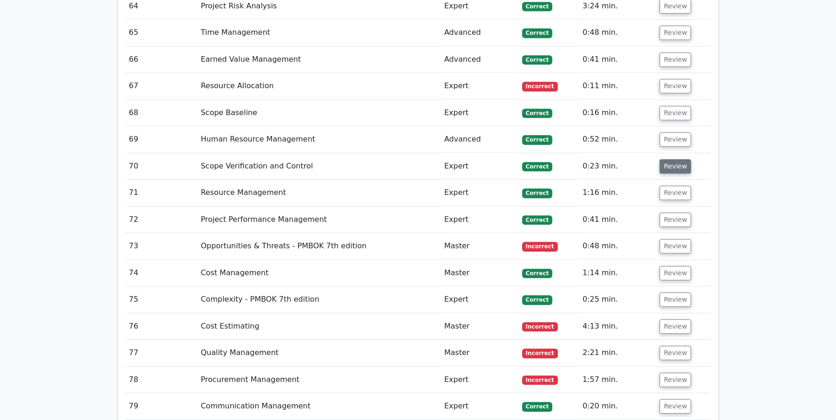
click at [671, 159] on button "Review" at bounding box center [675, 166] width 32 height 14
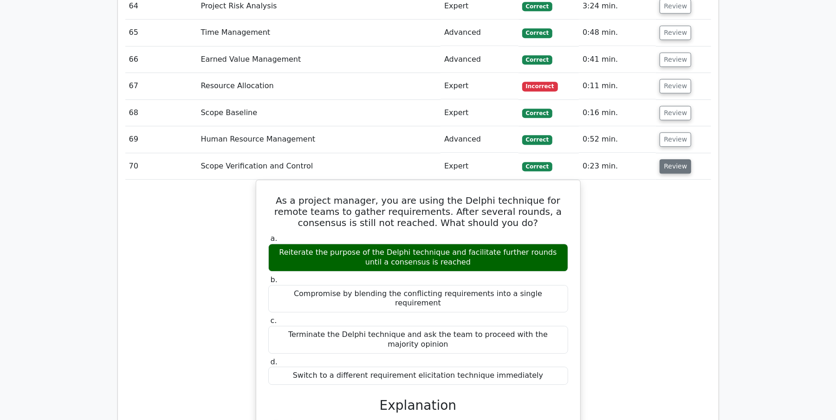
click at [671, 159] on button "Review" at bounding box center [675, 166] width 32 height 14
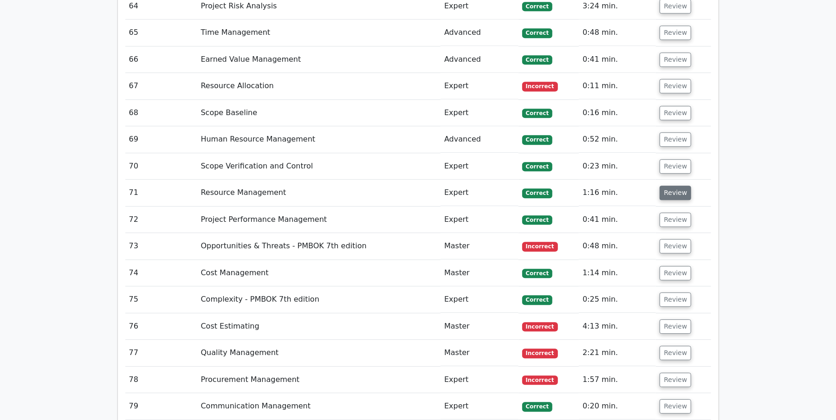
click at [669, 186] on button "Review" at bounding box center [675, 193] width 32 height 14
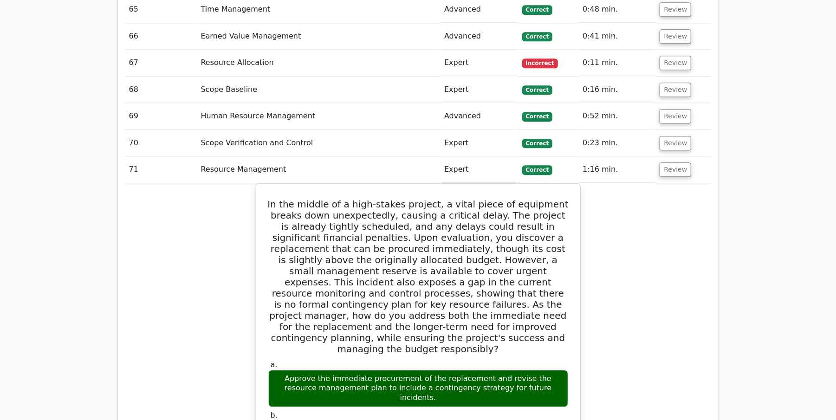
scroll to position [4289, 0]
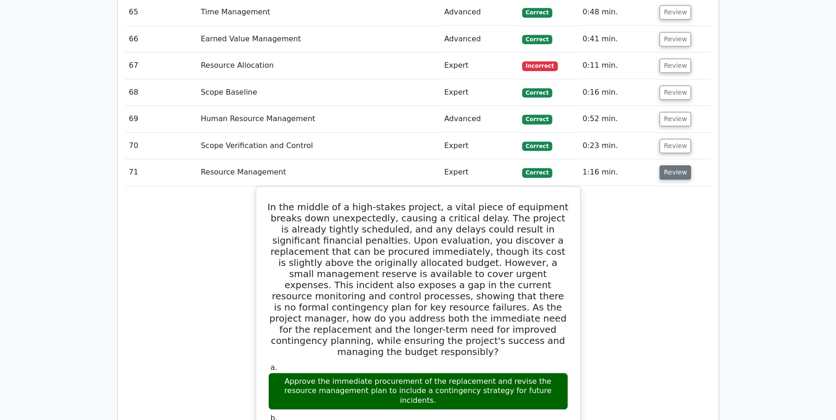
click at [678, 165] on button "Review" at bounding box center [675, 172] width 32 height 14
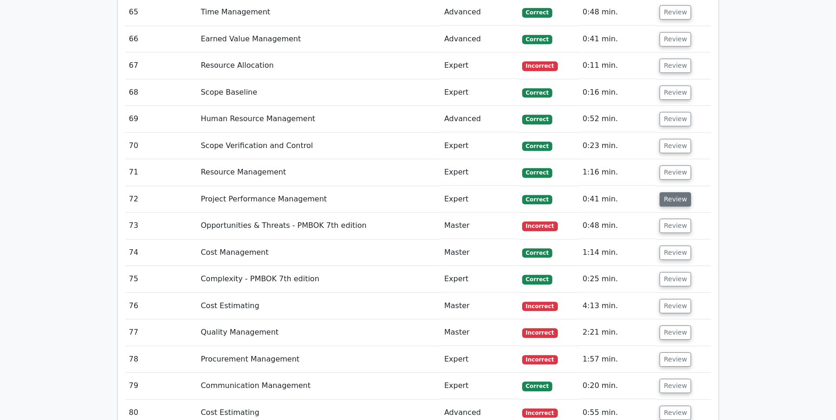
click at [676, 192] on button "Review" at bounding box center [675, 199] width 32 height 14
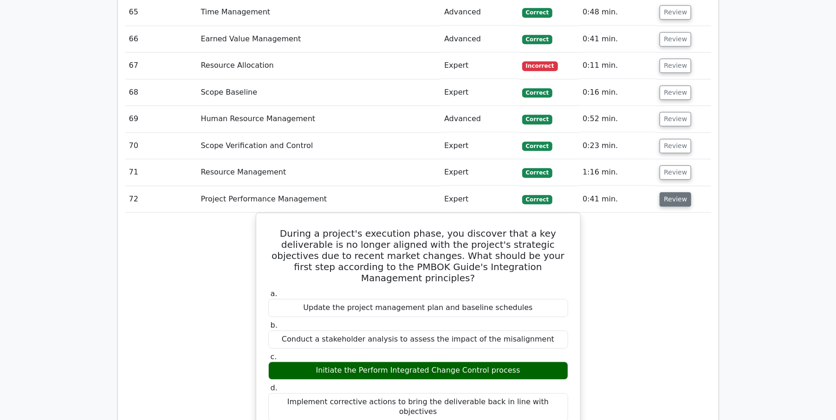
click at [665, 192] on button "Review" at bounding box center [675, 199] width 32 height 14
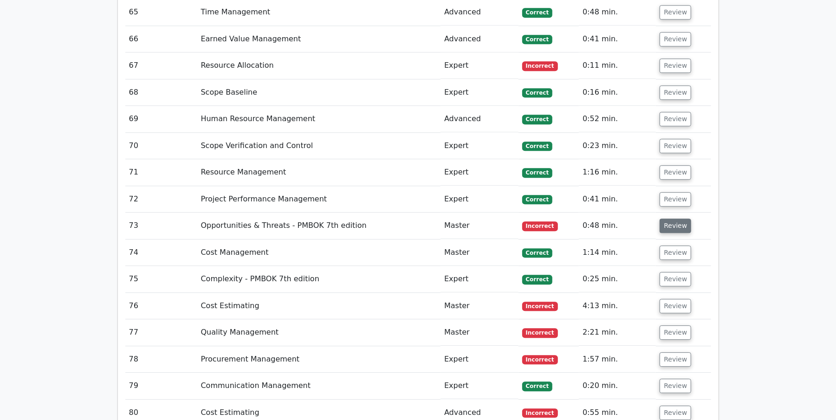
click at [665, 219] on button "Review" at bounding box center [675, 226] width 32 height 14
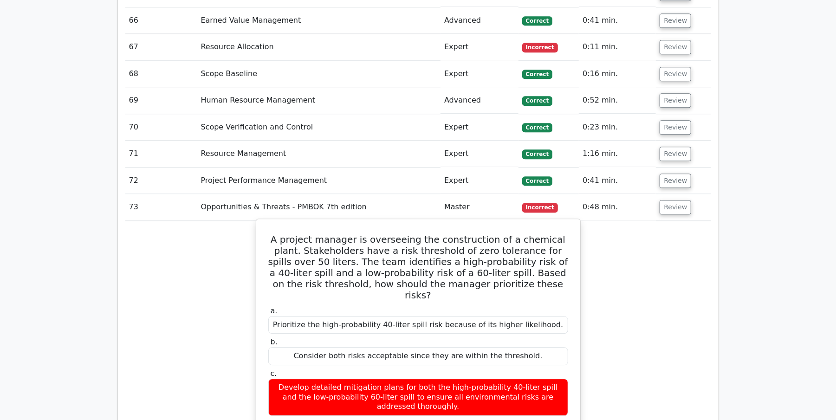
scroll to position [4310, 0]
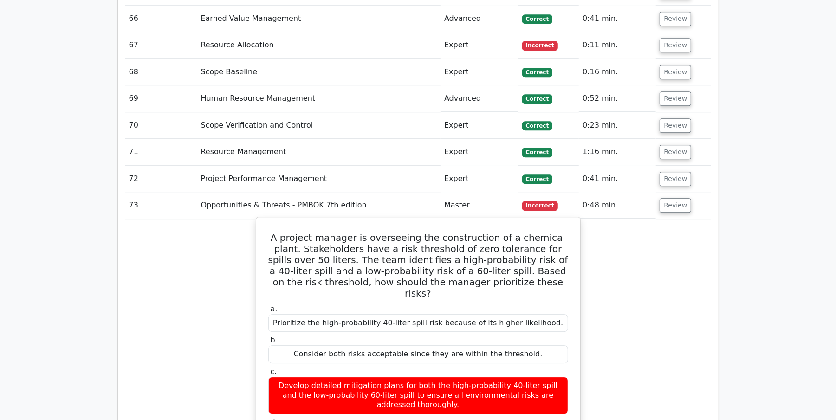
drag, startPoint x: 275, startPoint y: 177, endPoint x: 268, endPoint y: 176, distance: 7.0
click at [268, 232] on h5 "A project manager is overseeing the construction of a chemical plant. Stakehold…" at bounding box center [418, 265] width 302 height 67
click at [273, 232] on h5 "A project manager is overseeing the construction of a chemical plant. Stakehold…" at bounding box center [418, 265] width 302 height 67
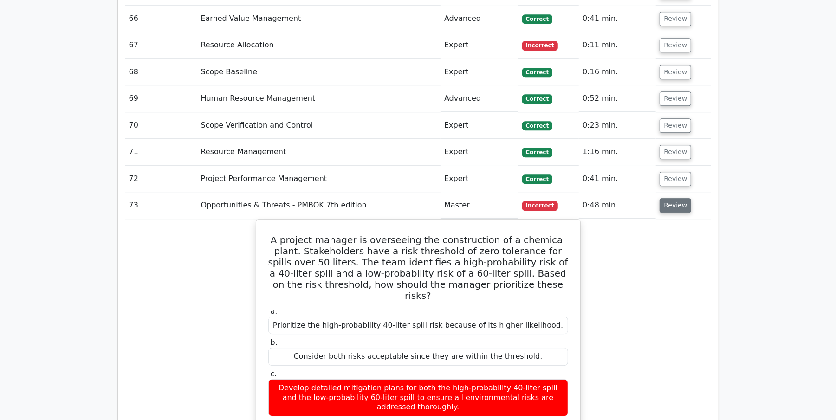
click at [659, 198] on button "Review" at bounding box center [675, 205] width 32 height 14
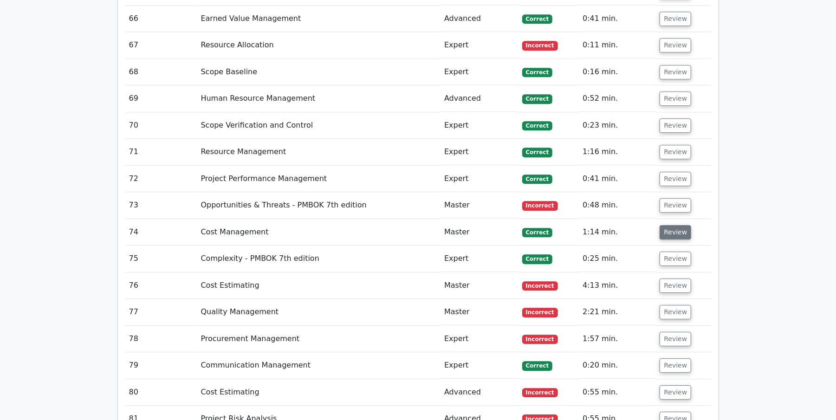
click at [664, 225] on button "Review" at bounding box center [675, 232] width 32 height 14
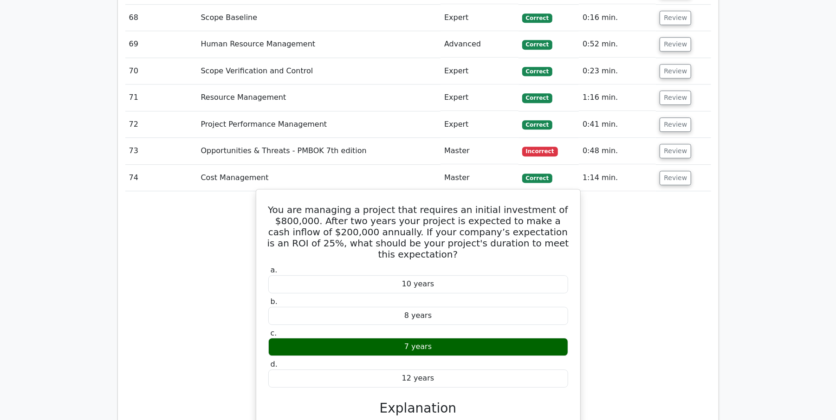
scroll to position [4413, 0]
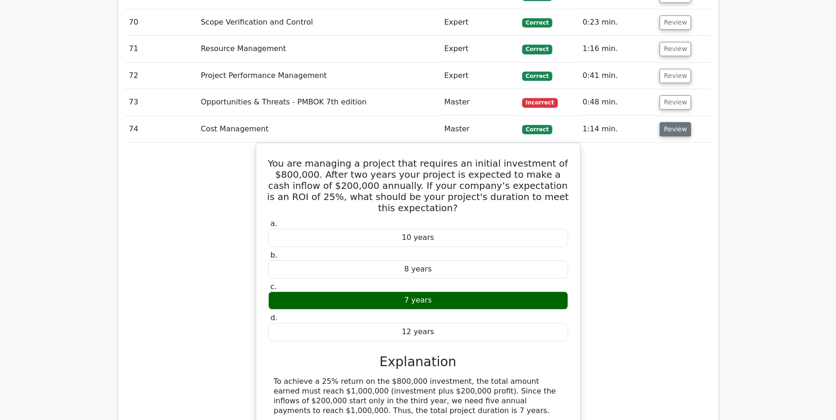
click at [665, 122] on button "Review" at bounding box center [675, 129] width 32 height 14
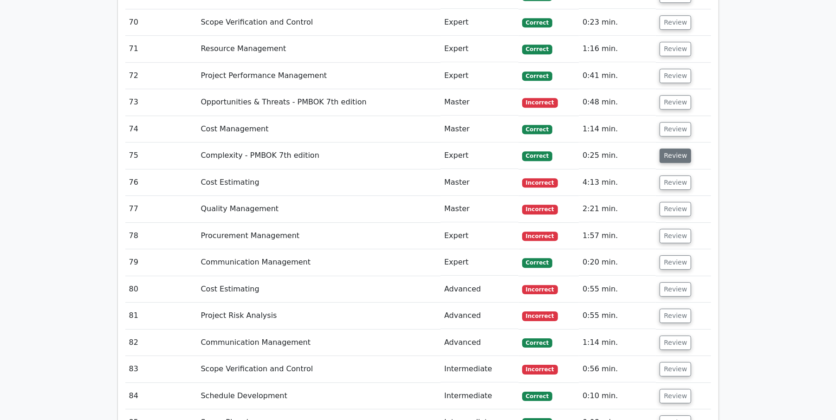
click at [667, 148] on button "Review" at bounding box center [675, 155] width 32 height 14
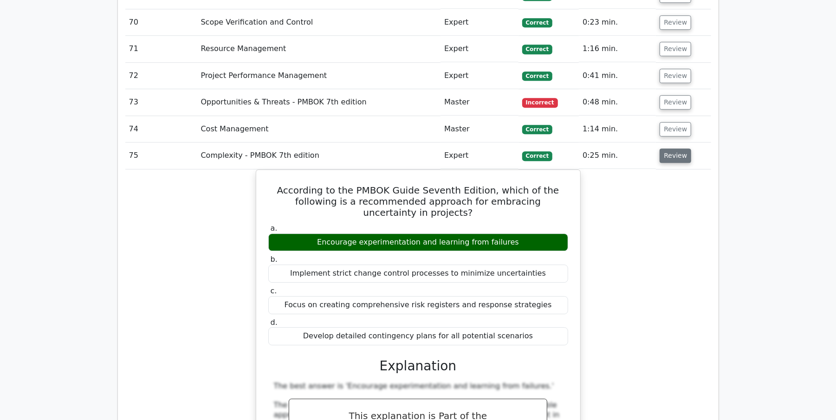
click at [667, 148] on button "Review" at bounding box center [675, 155] width 32 height 14
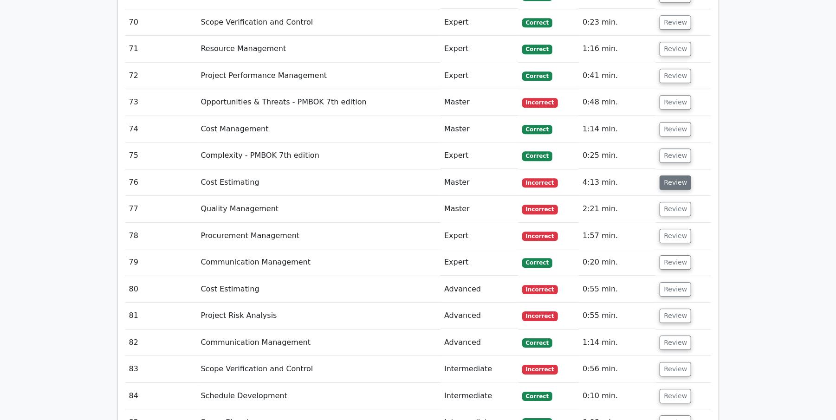
click at [665, 175] on button "Review" at bounding box center [675, 182] width 32 height 14
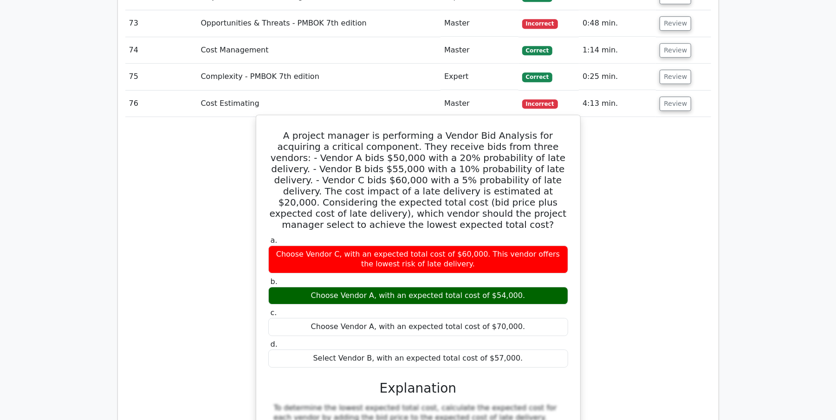
scroll to position [4496, 0]
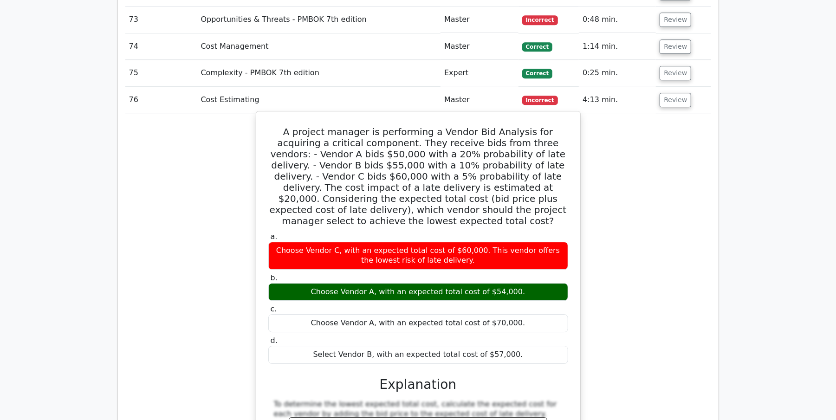
drag, startPoint x: 271, startPoint y: 69, endPoint x: 511, endPoint y: 288, distance: 324.5
click at [511, 288] on div "A project manager is performing a Vendor Bid Analysis for acquiring a critical …" at bounding box center [418, 419] width 316 height 608
copy div "A project manager is performing a Vendor Bid Analysis for acquiring a critical …"
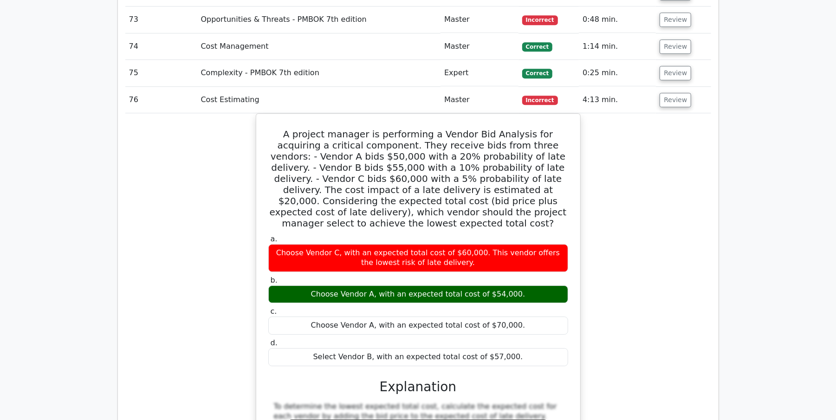
click at [700, 208] on div "A project manager is performing a Vendor Bid Analysis for acquiring a critical …" at bounding box center [418, 426] width 586 height 627
drag, startPoint x: 676, startPoint y: 27, endPoint x: 673, endPoint y: 38, distance: 11.5
click at [674, 87] on td "Review" at bounding box center [683, 100] width 55 height 26
click at [671, 93] on button "Review" at bounding box center [675, 100] width 32 height 14
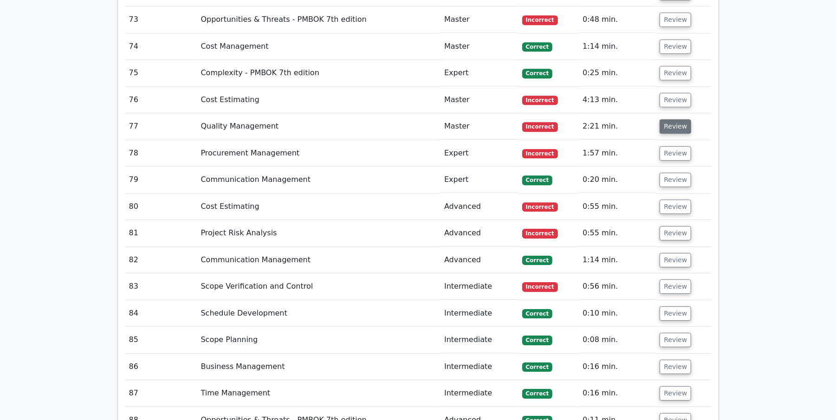
click at [672, 119] on button "Review" at bounding box center [675, 126] width 32 height 14
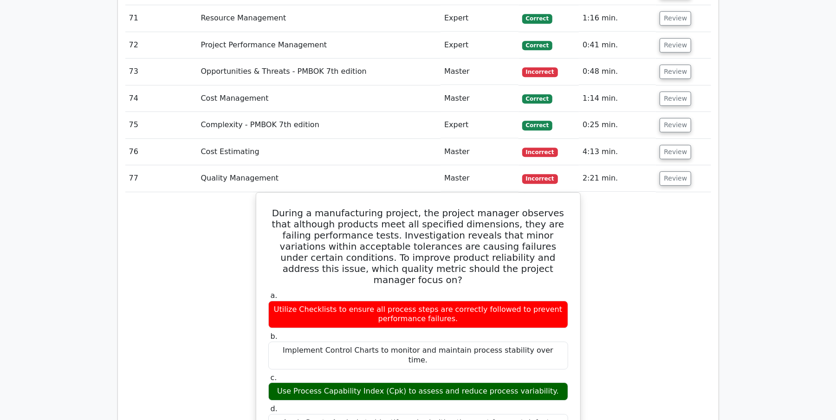
scroll to position [4444, 0]
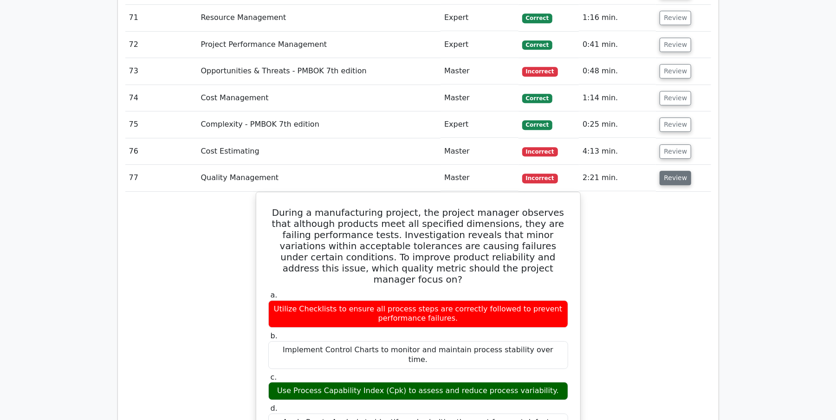
click at [672, 171] on button "Review" at bounding box center [675, 178] width 32 height 14
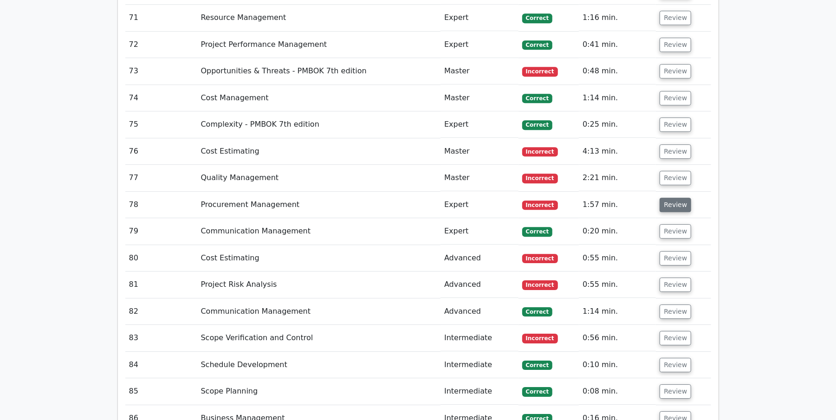
click at [670, 198] on button "Review" at bounding box center [675, 205] width 32 height 14
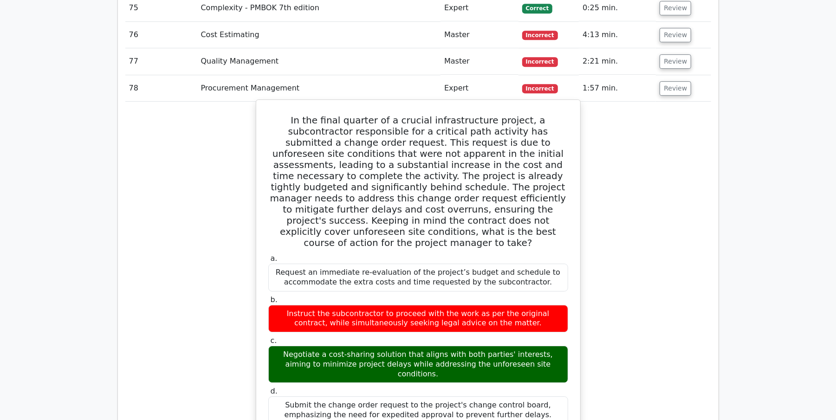
scroll to position [4557, 0]
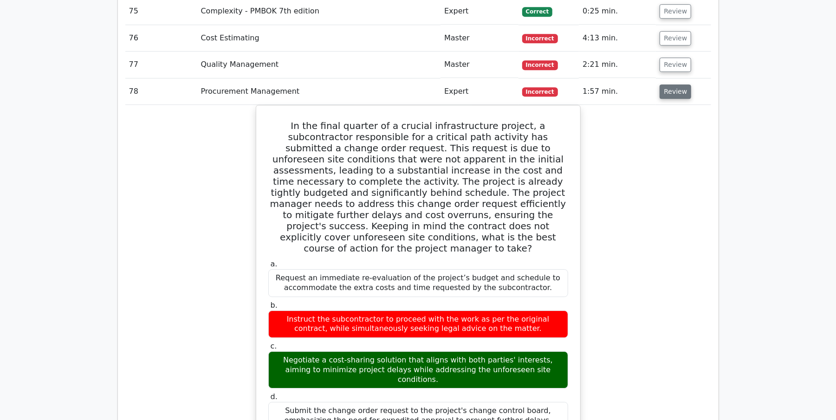
click at [661, 84] on button "Review" at bounding box center [675, 91] width 32 height 14
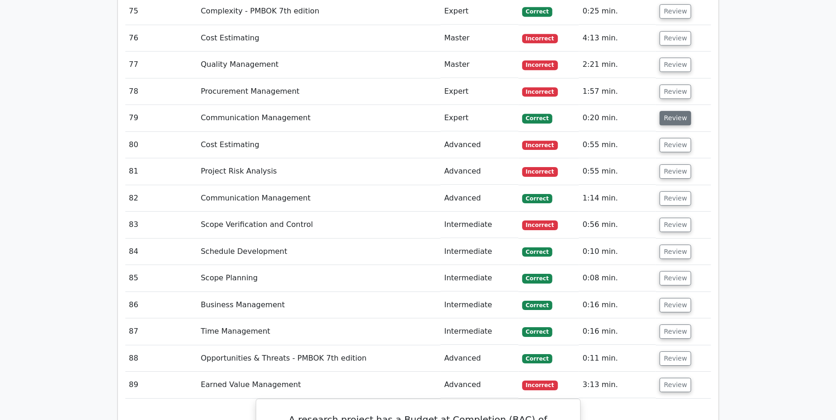
click at [661, 111] on button "Review" at bounding box center [675, 118] width 32 height 14
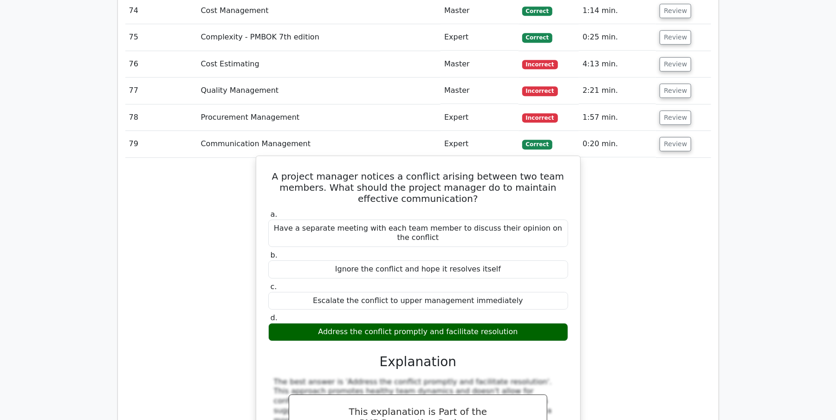
scroll to position [4516, 0]
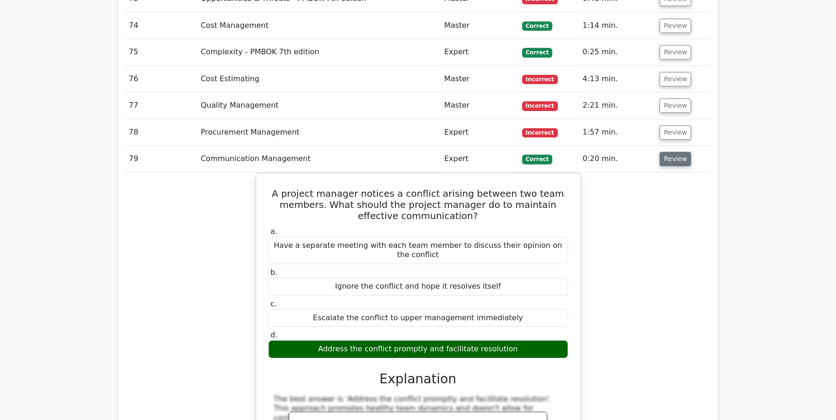
click at [659, 152] on button "Review" at bounding box center [675, 159] width 32 height 14
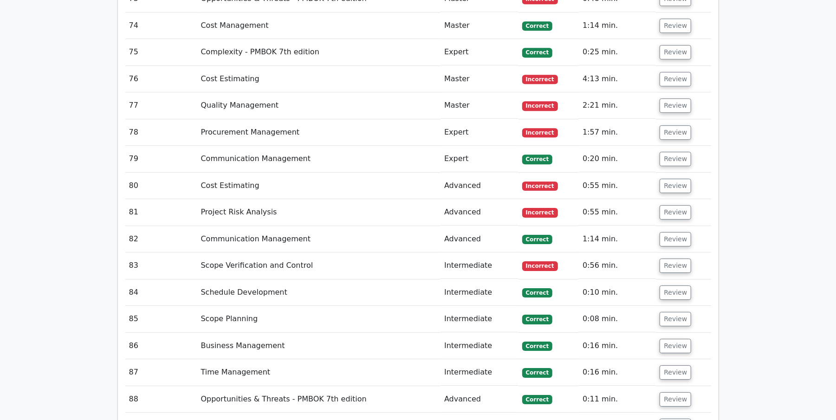
click at [661, 173] on td "Review" at bounding box center [683, 186] width 55 height 26
click at [663, 179] on button "Review" at bounding box center [675, 186] width 32 height 14
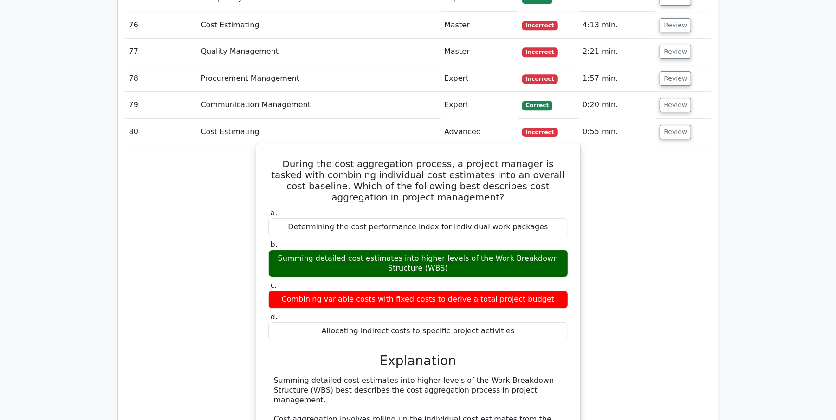
scroll to position [4557, 0]
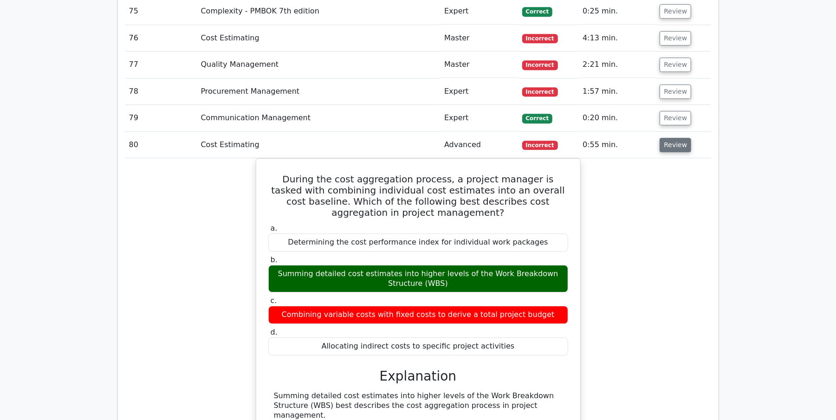
click at [671, 138] on button "Review" at bounding box center [675, 145] width 32 height 14
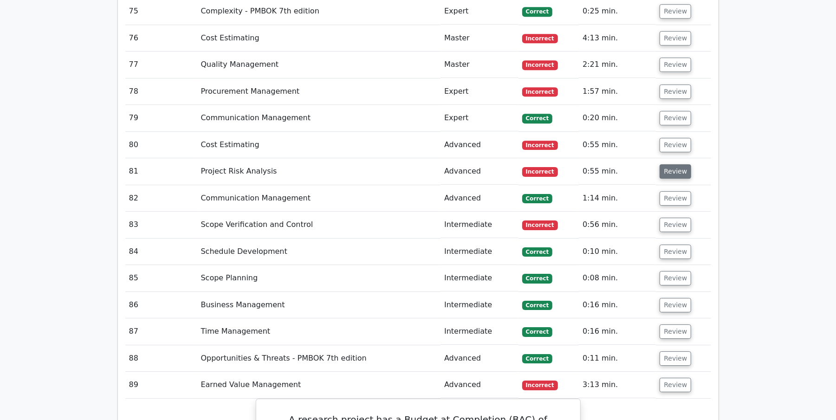
click at [671, 164] on button "Review" at bounding box center [675, 171] width 32 height 14
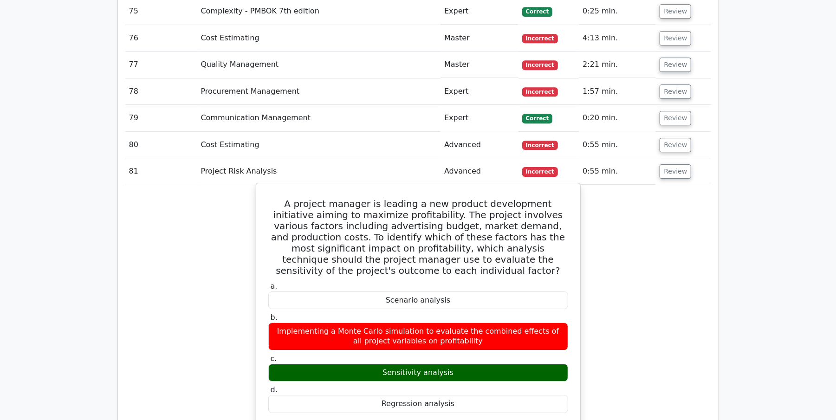
click at [279, 198] on h5 "A project manager is leading a new product development initiative aiming to max…" at bounding box center [418, 237] width 302 height 78
drag, startPoint x: 277, startPoint y: 140, endPoint x: 453, endPoint y: 351, distance: 274.5
click at [453, 351] on div "A project manager is leading a new product development initiative aiming to max…" at bounding box center [418, 387] width 316 height 400
copy div "A project manager is leading a new product development initiative aiming to max…"
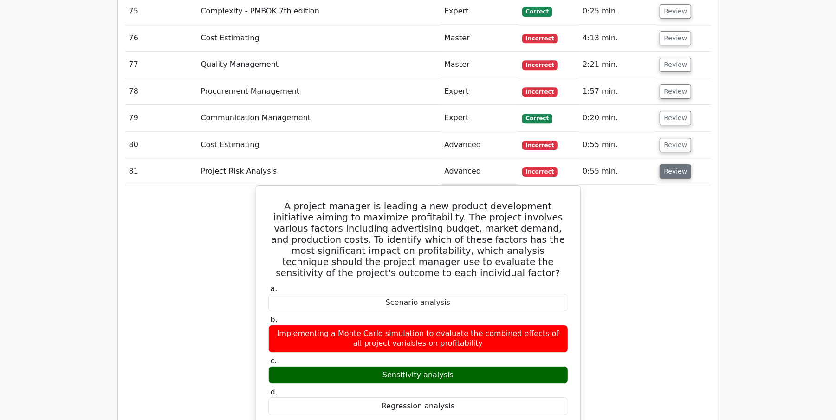
click at [659, 164] on button "Review" at bounding box center [675, 171] width 32 height 14
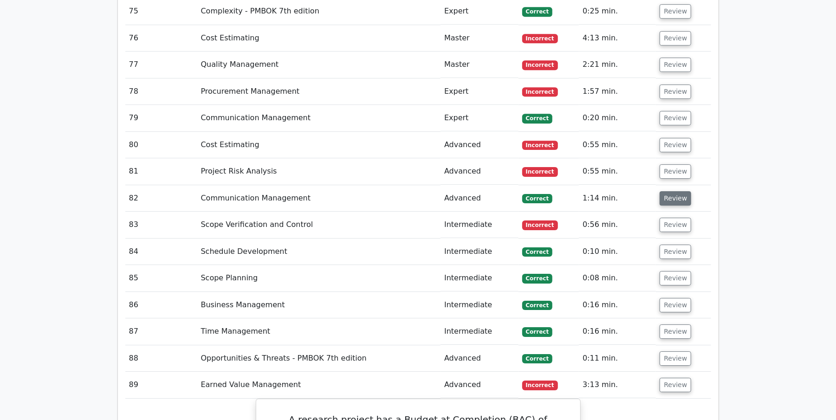
click at [677, 191] on button "Review" at bounding box center [675, 198] width 32 height 14
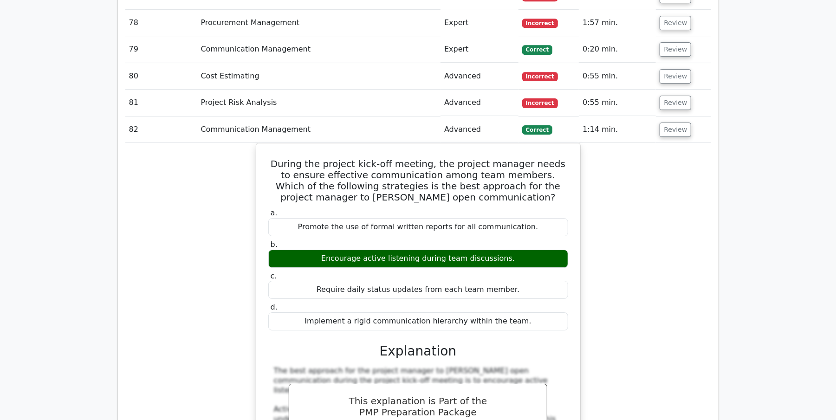
scroll to position [4671, 0]
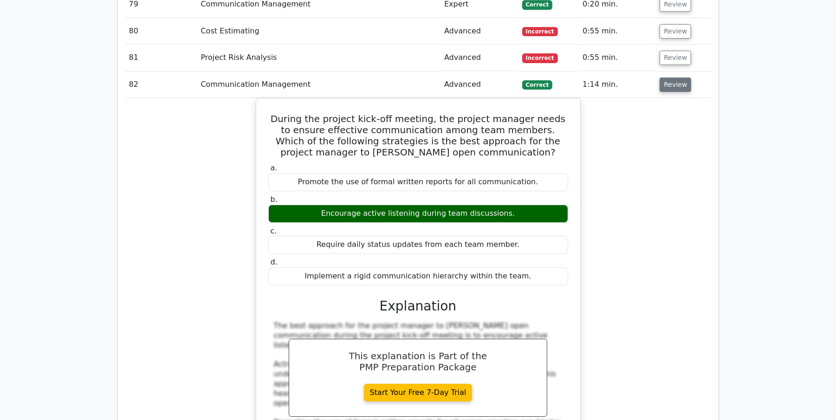
click at [672, 77] on button "Review" at bounding box center [675, 84] width 32 height 14
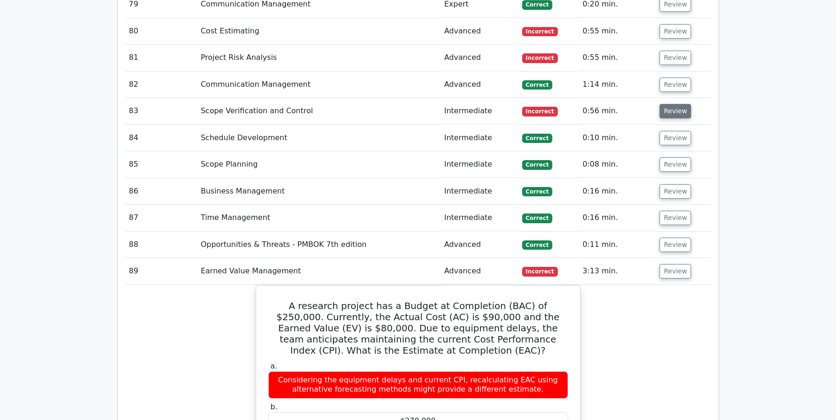
click at [672, 104] on button "Review" at bounding box center [675, 111] width 32 height 14
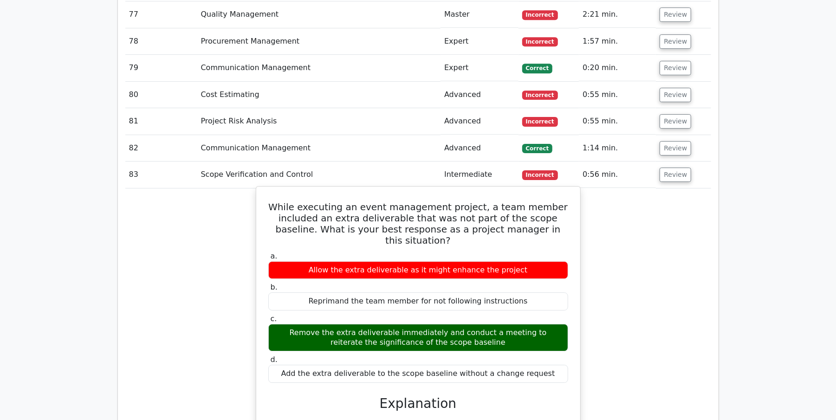
scroll to position [4609, 0]
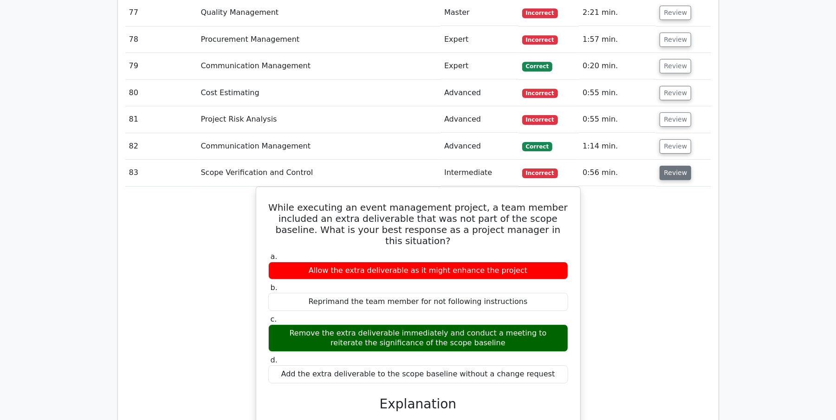
click at [671, 166] on button "Review" at bounding box center [675, 173] width 32 height 14
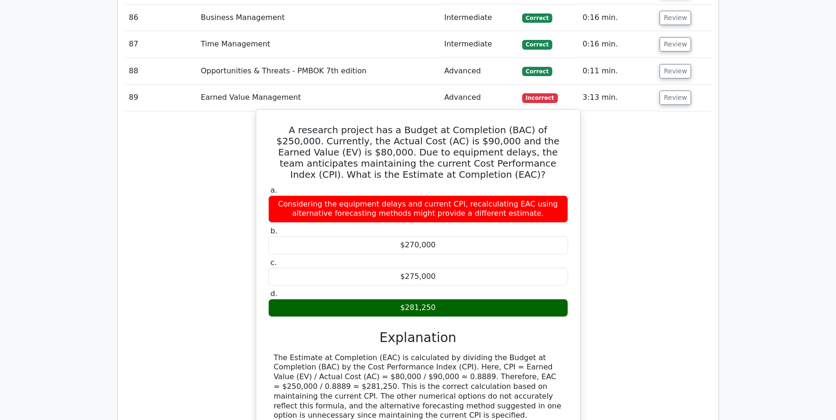
scroll to position [4805, 0]
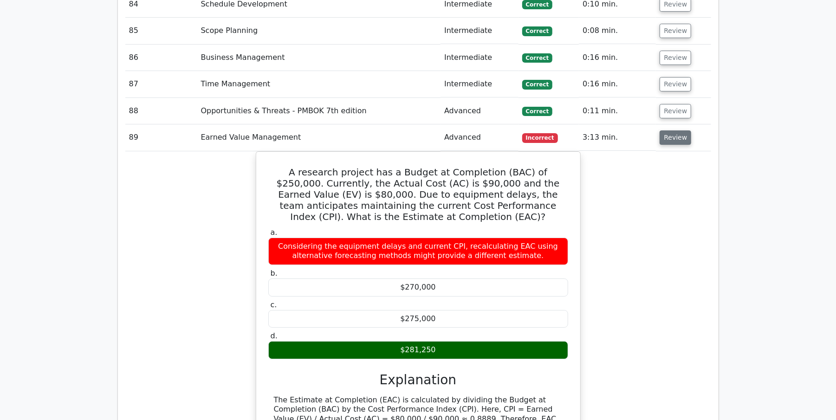
click at [668, 130] on button "Review" at bounding box center [675, 137] width 32 height 14
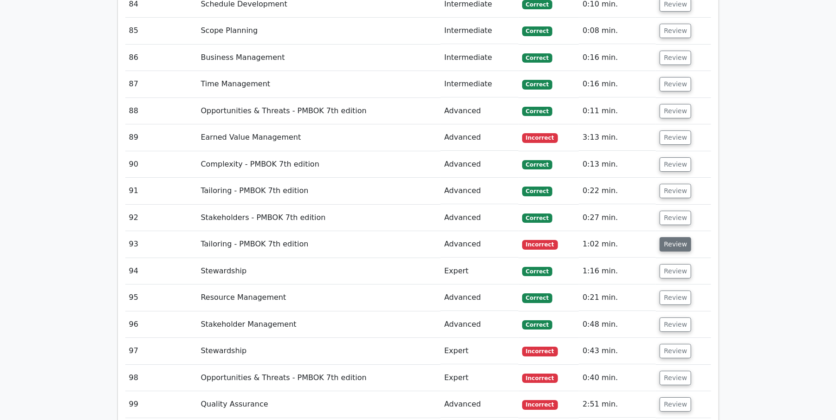
click at [662, 237] on button "Review" at bounding box center [675, 244] width 32 height 14
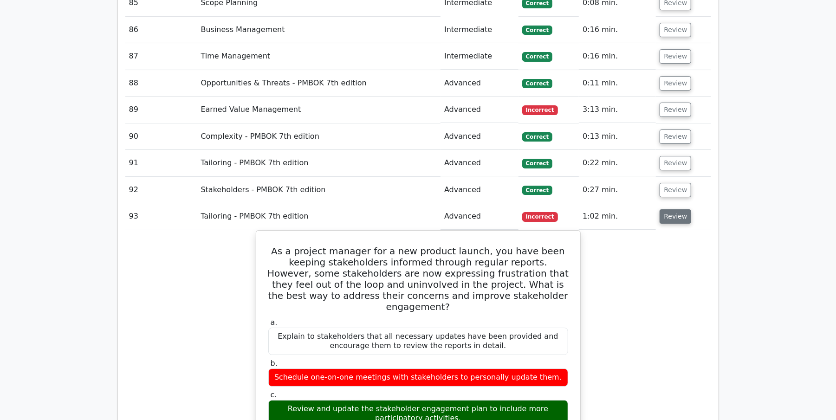
scroll to position [4836, 0]
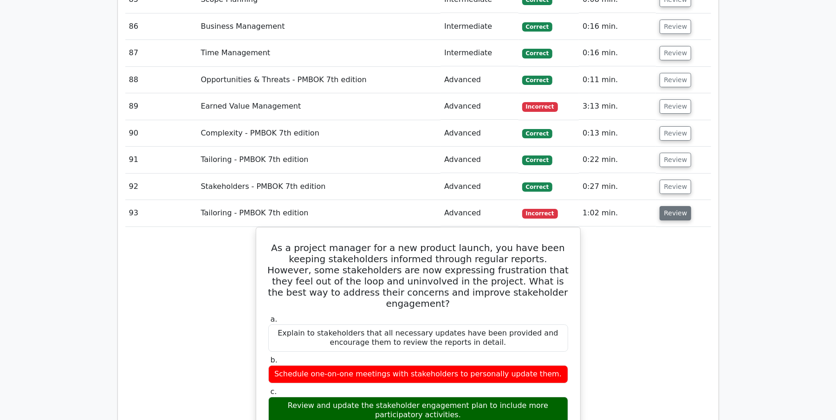
click at [680, 206] on button "Review" at bounding box center [675, 213] width 32 height 14
